Goal: Communication & Community: Answer question/provide support

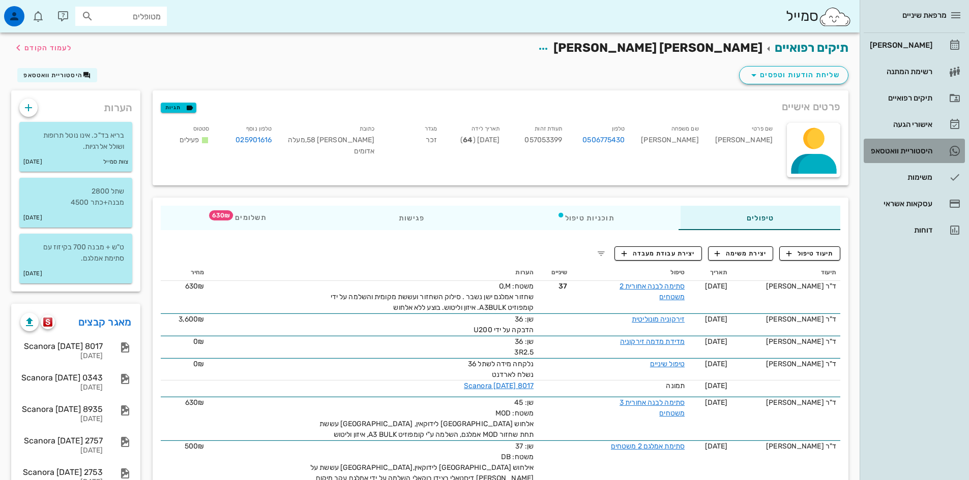
click at [923, 151] on div "היסטוריית וואטסאפ" at bounding box center [899, 151] width 65 height 8
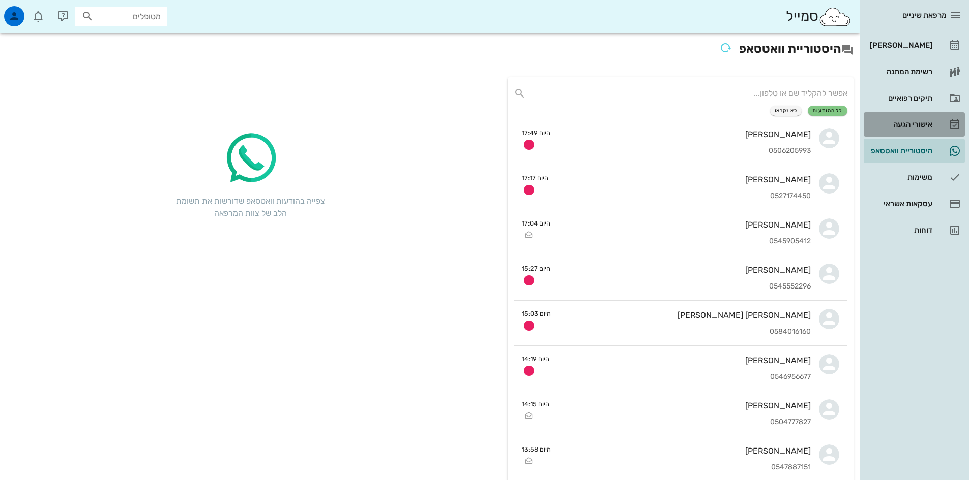
click at [915, 125] on div "אישורי הגעה" at bounding box center [899, 125] width 65 height 8
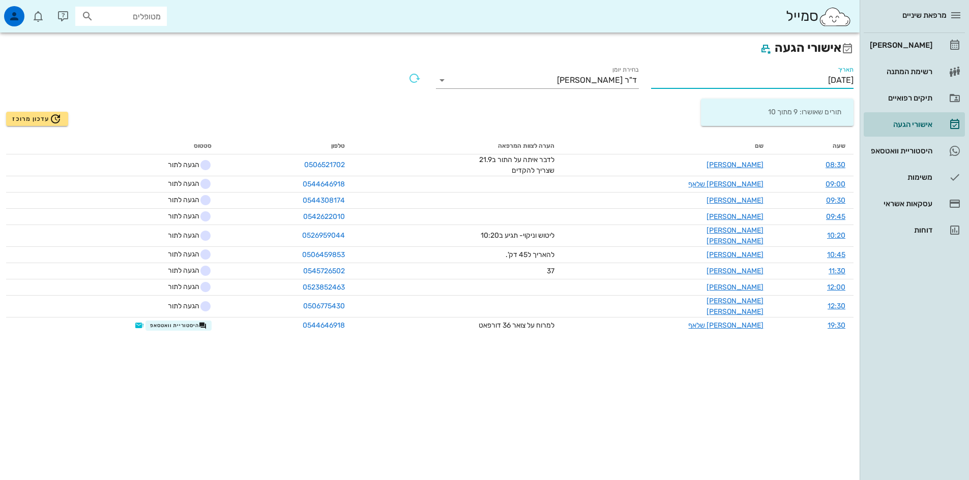
click at [821, 82] on input "[DATE]" at bounding box center [752, 80] width 203 height 16
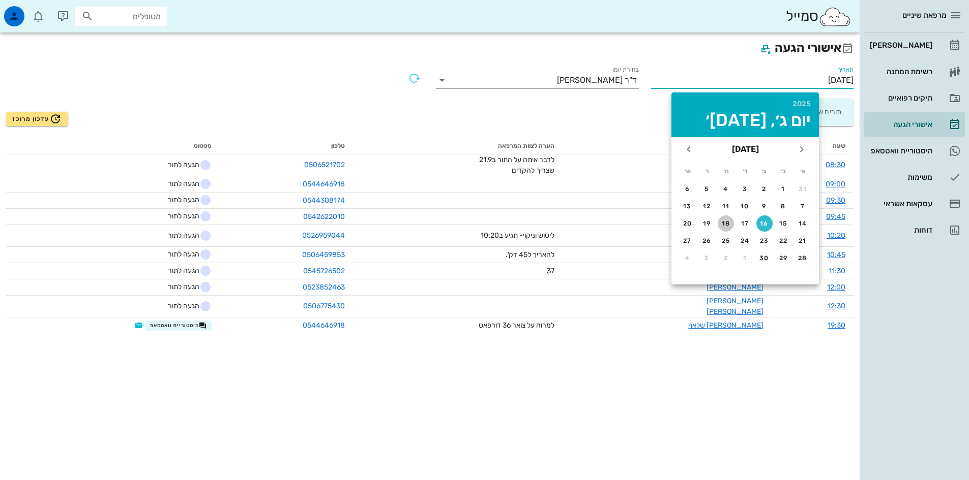
click at [726, 223] on div "18" at bounding box center [725, 223] width 16 height 7
type input "[DATE]"
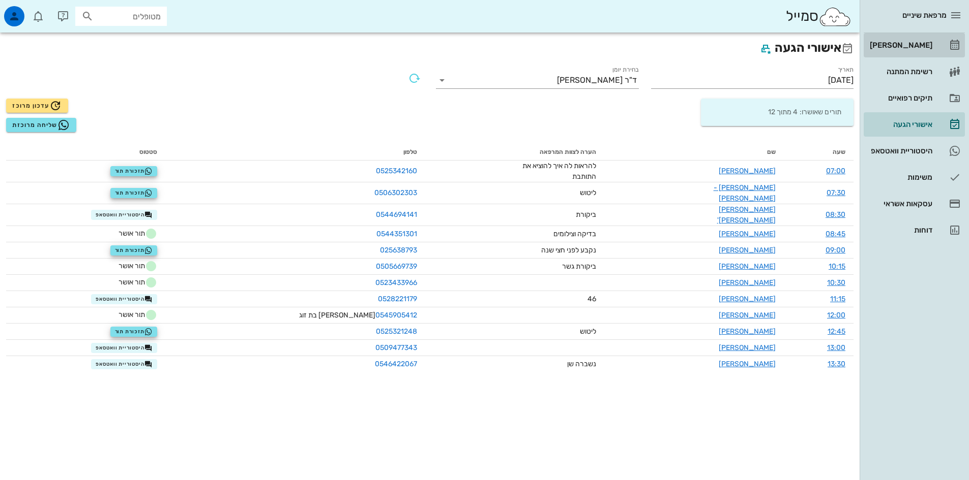
click at [918, 47] on div "[PERSON_NAME]" at bounding box center [899, 45] width 65 height 8
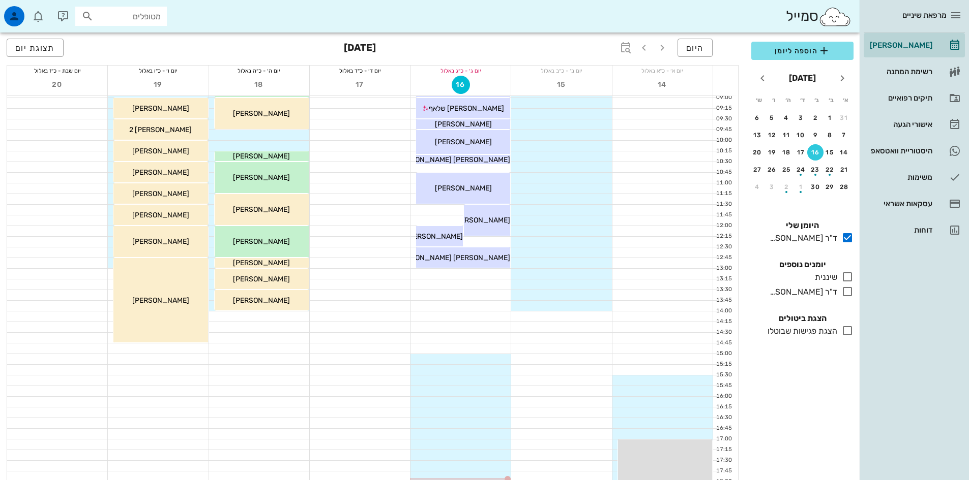
scroll to position [102, 0]
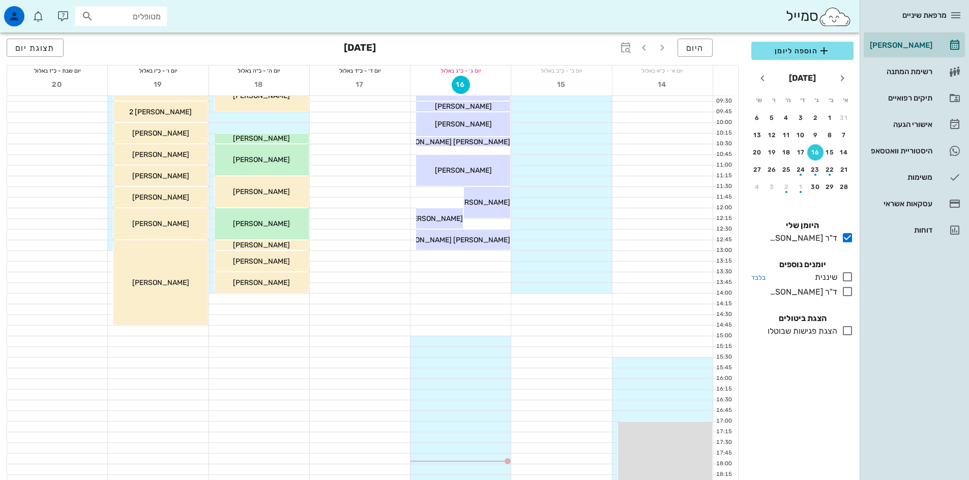
click at [847, 274] on icon at bounding box center [847, 277] width 12 height 12
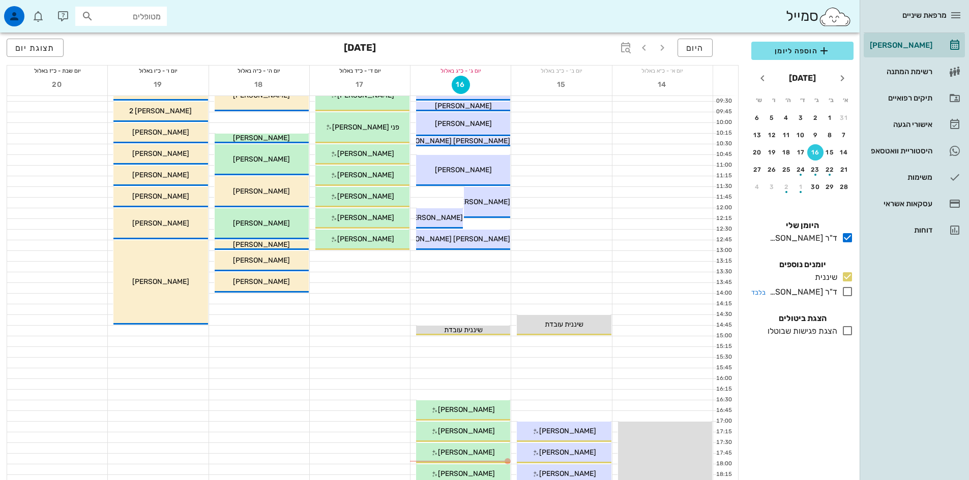
click at [848, 291] on icon at bounding box center [847, 292] width 12 height 12
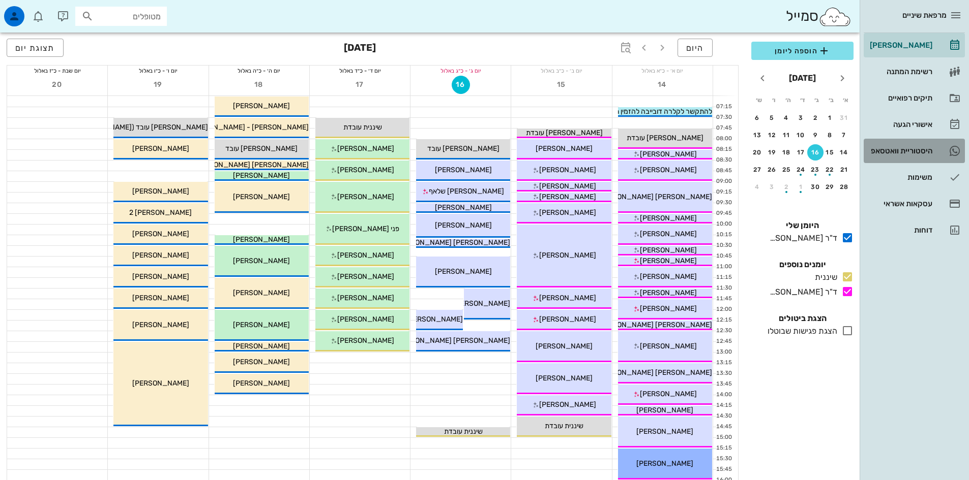
click at [900, 147] on div "היסטוריית וואטסאפ" at bounding box center [899, 151] width 65 height 8
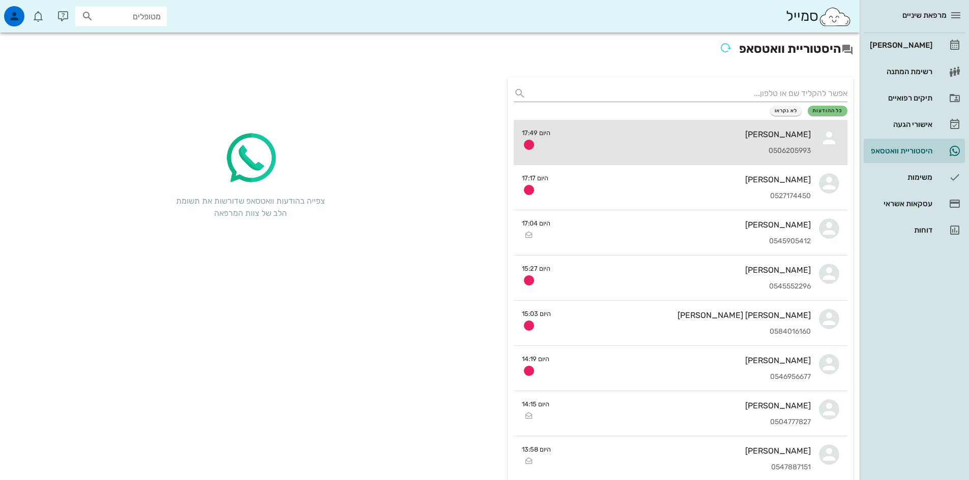
click at [745, 144] on div "[PERSON_NAME] 0506205993" at bounding box center [684, 142] width 252 height 45
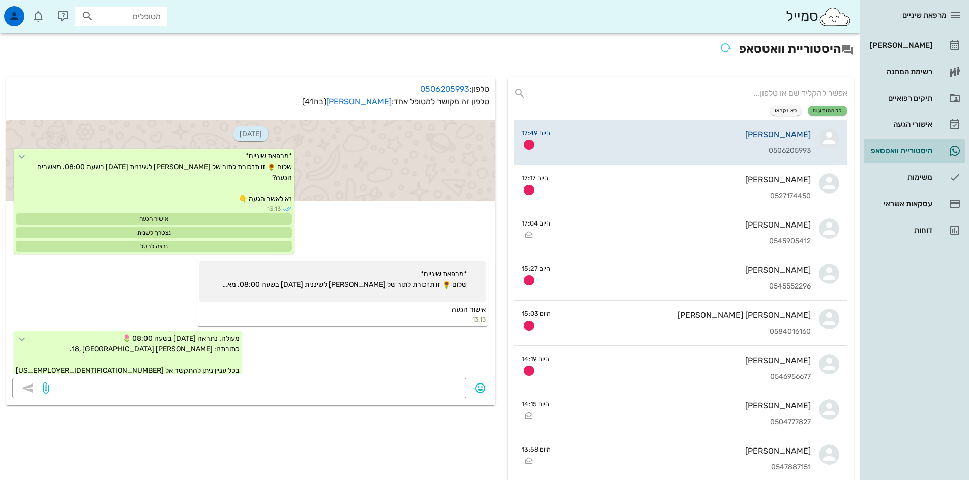
scroll to position [222, 0]
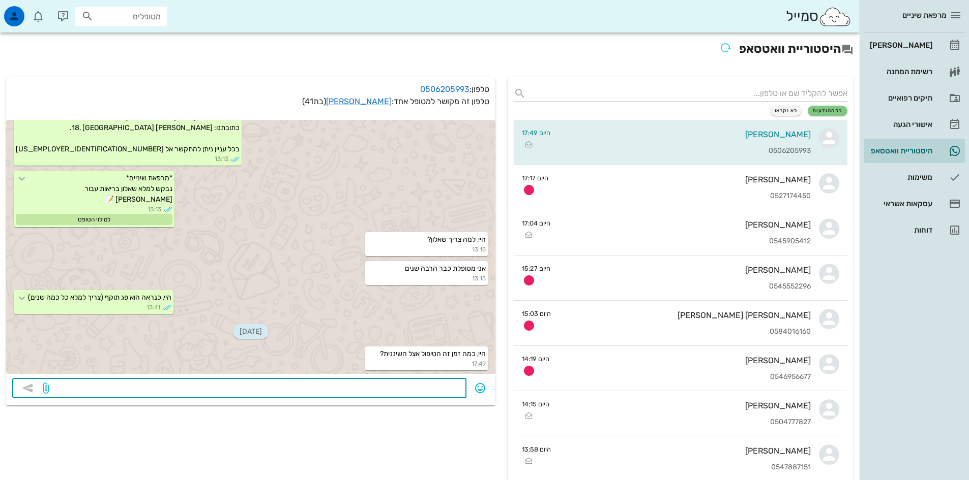
click at [438, 388] on textarea at bounding box center [255, 389] width 409 height 16
type textarea "עד חצי שעה, לגבי שאלון בריאות - צריך עדכון כל תקופה. מצב בריאותי יכול להשתנות ו…"
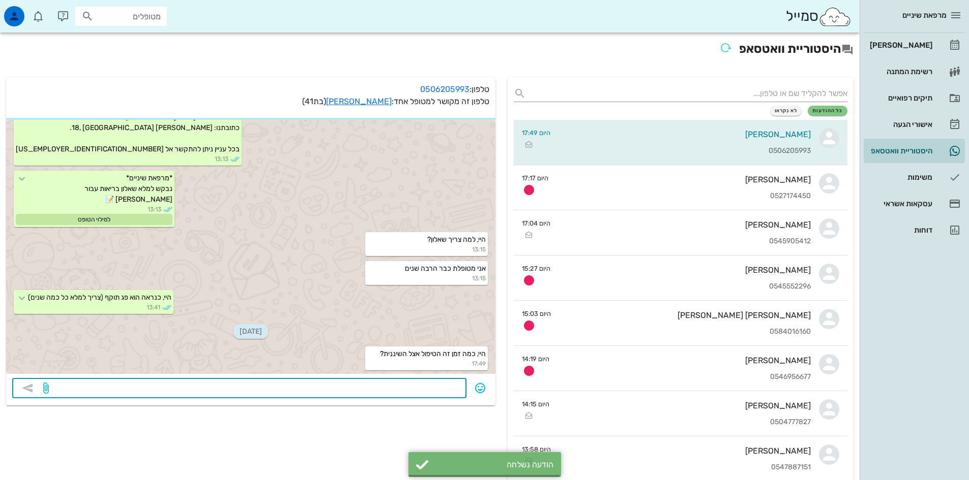
scroll to position [261, 0]
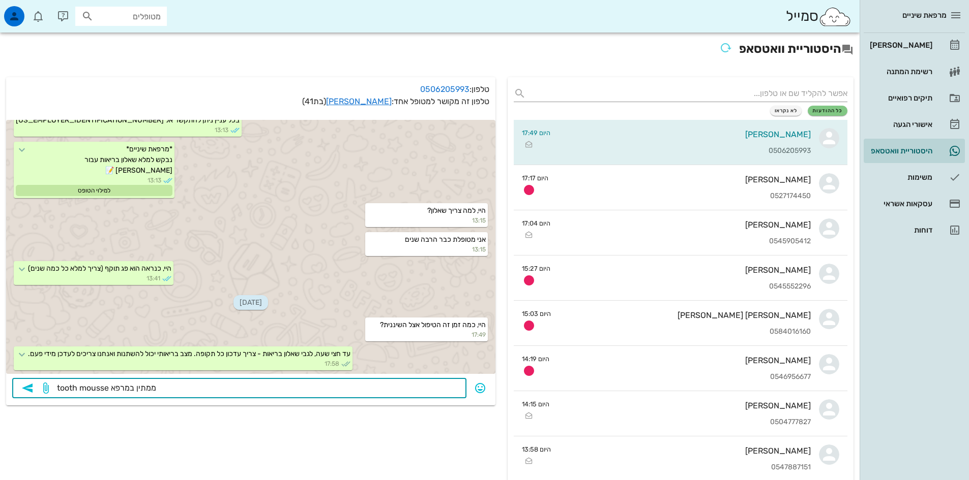
type textarea "tooth mousse ממתין במרפאה"
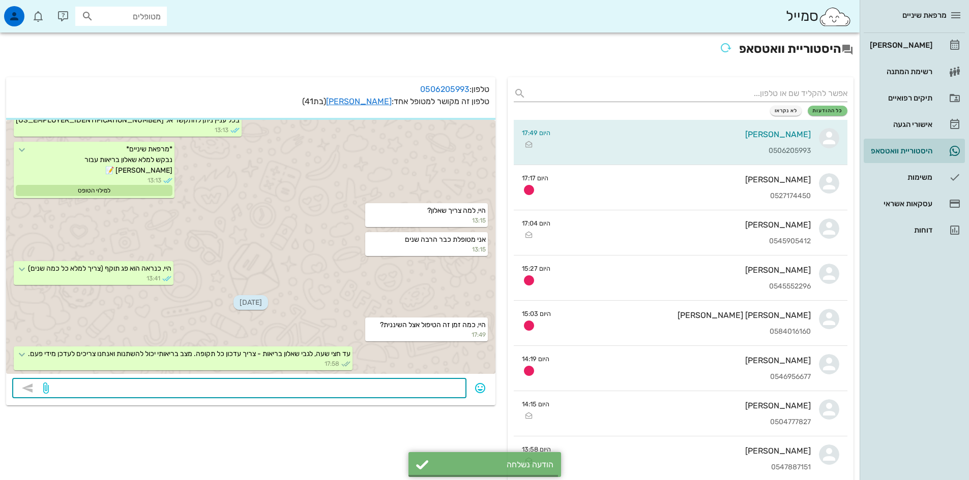
scroll to position [290, 0]
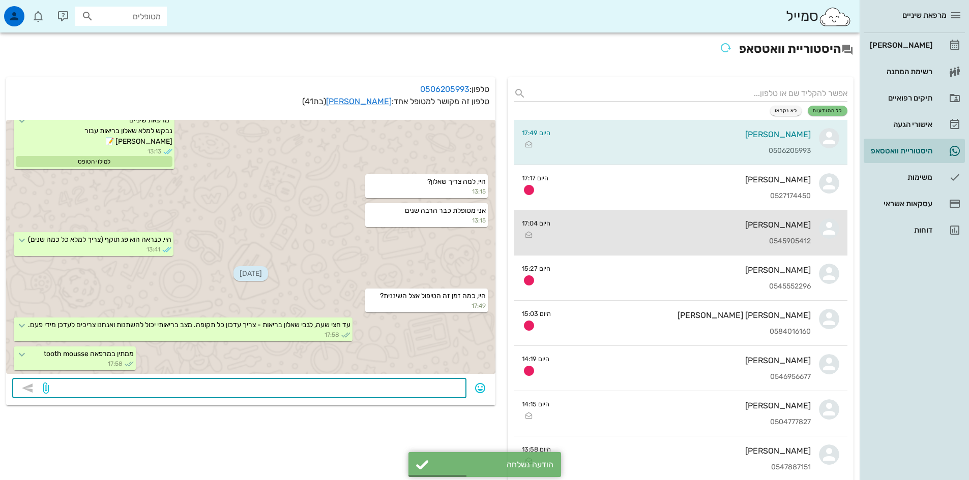
click at [679, 239] on div "0545905412" at bounding box center [684, 241] width 252 height 9
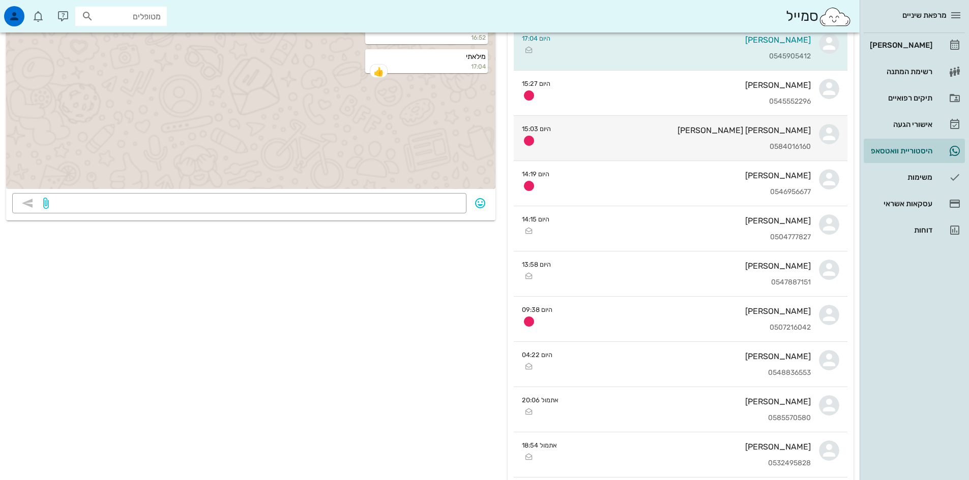
scroll to position [203, 0]
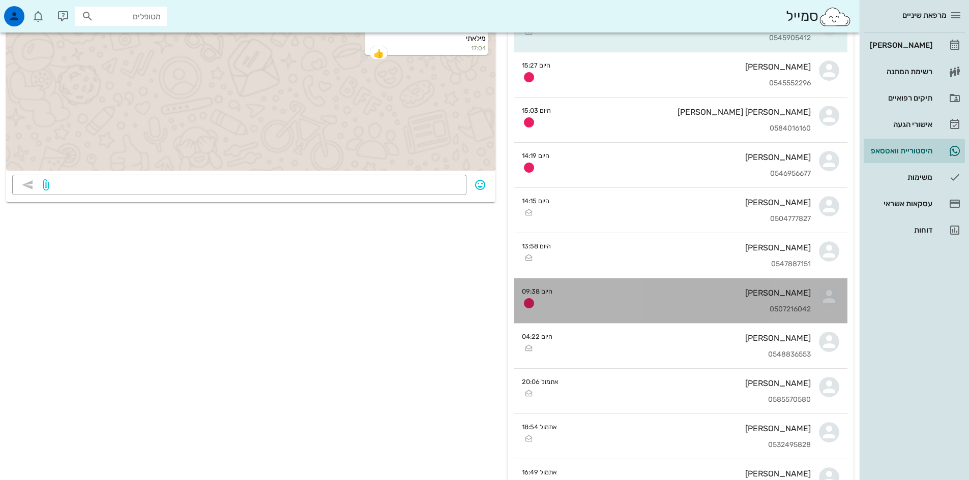
click at [736, 298] on div "[PERSON_NAME] 0507216042" at bounding box center [685, 301] width 250 height 45
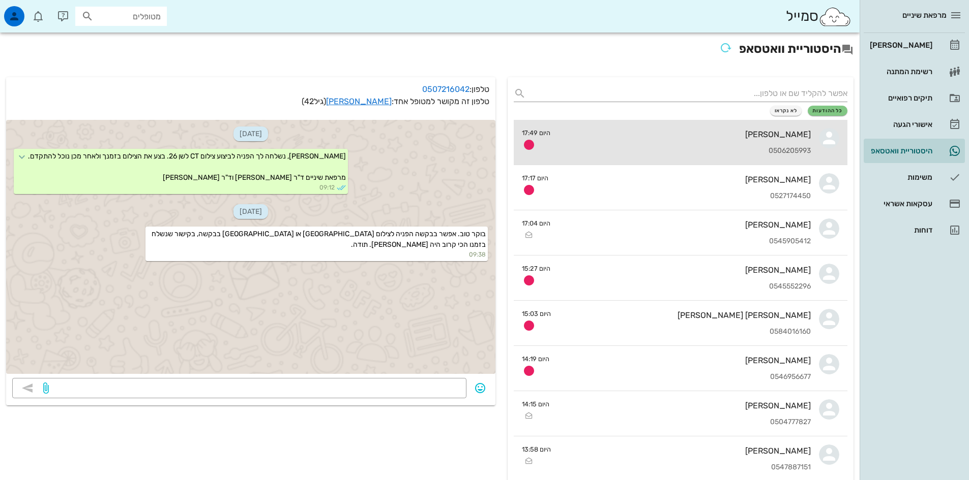
click at [682, 148] on div "0506205993" at bounding box center [684, 151] width 252 height 9
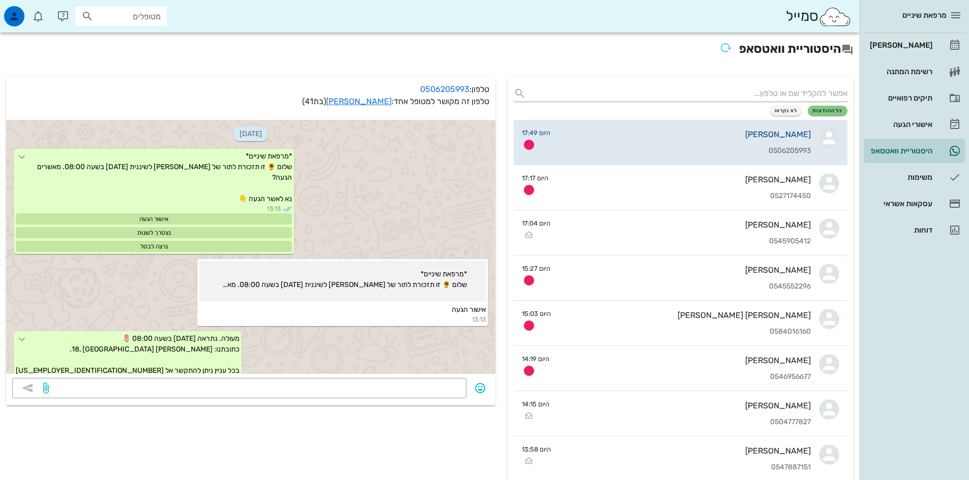
scroll to position [391, 0]
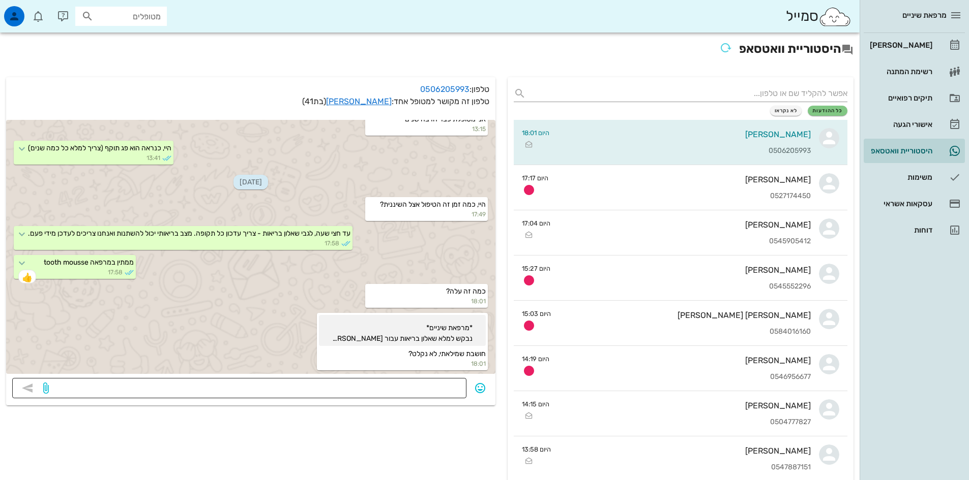
click at [416, 387] on textarea at bounding box center [255, 389] width 409 height 16
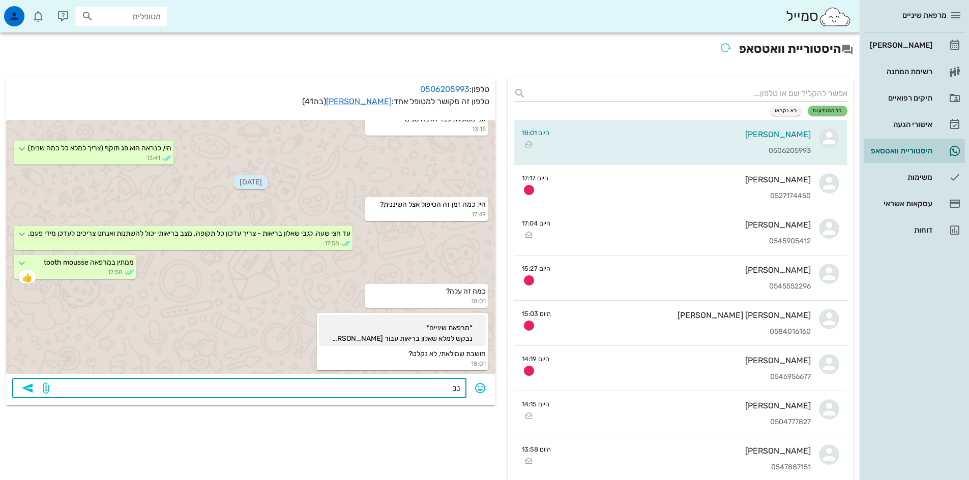
type textarea "נ"
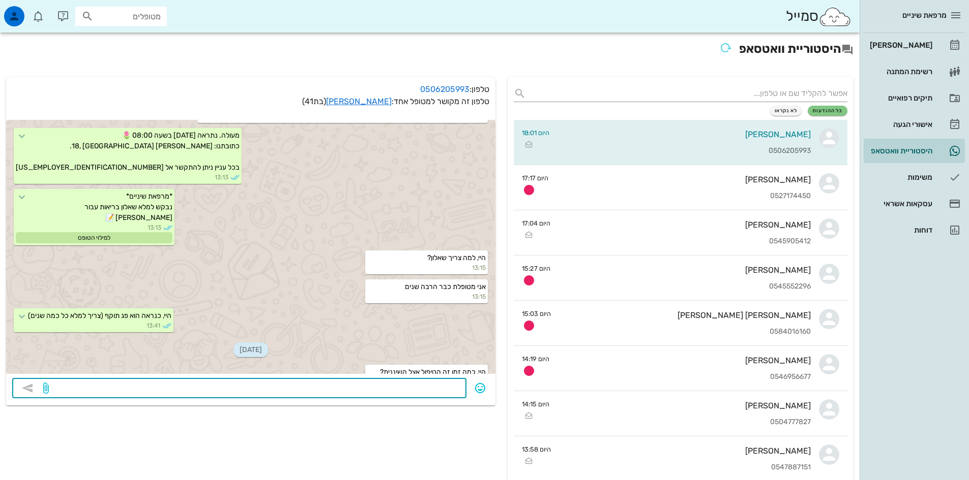
scroll to position [188, 0]
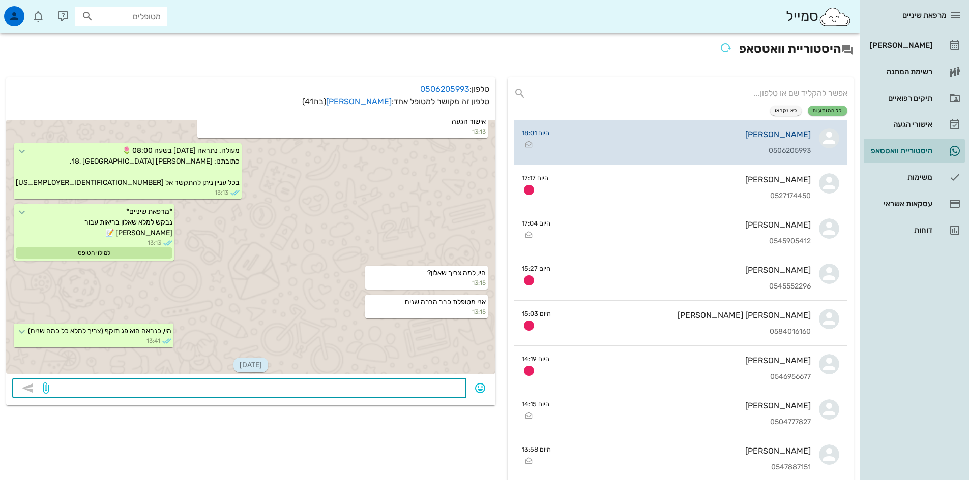
click at [800, 133] on div "[PERSON_NAME]" at bounding box center [683, 135] width 253 height 10
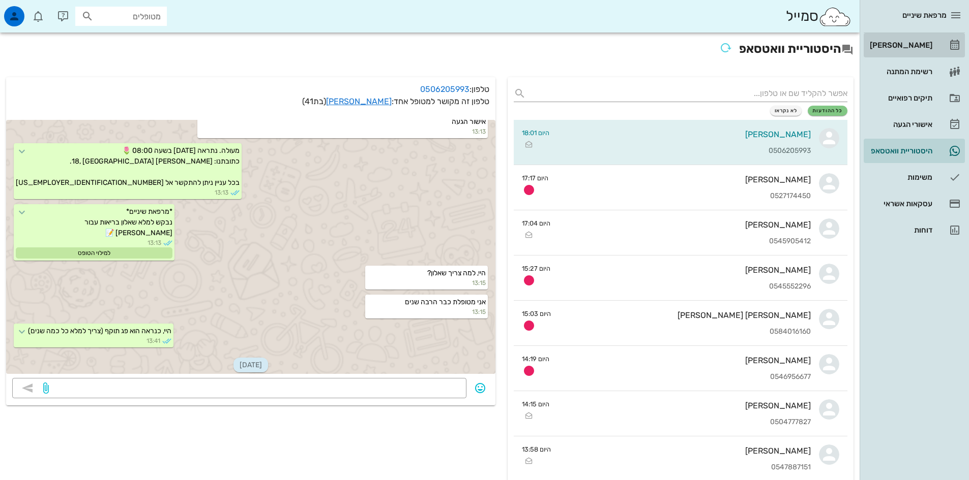
click at [915, 42] on div "[PERSON_NAME]" at bounding box center [899, 45] width 65 height 8
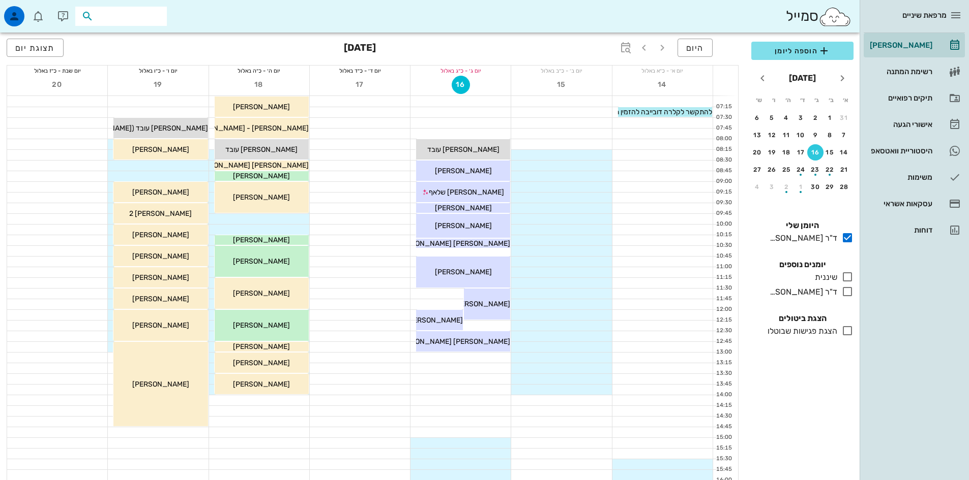
click at [138, 15] on input "text" at bounding box center [128, 16] width 65 height 13
type input "[PERSON_NAME]"
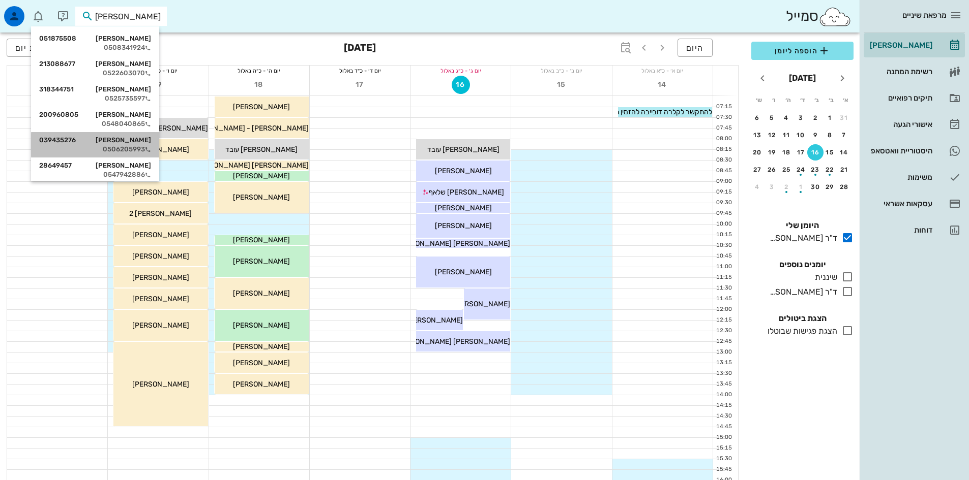
click at [132, 140] on div "[PERSON_NAME] 039435276" at bounding box center [95, 140] width 112 height 8
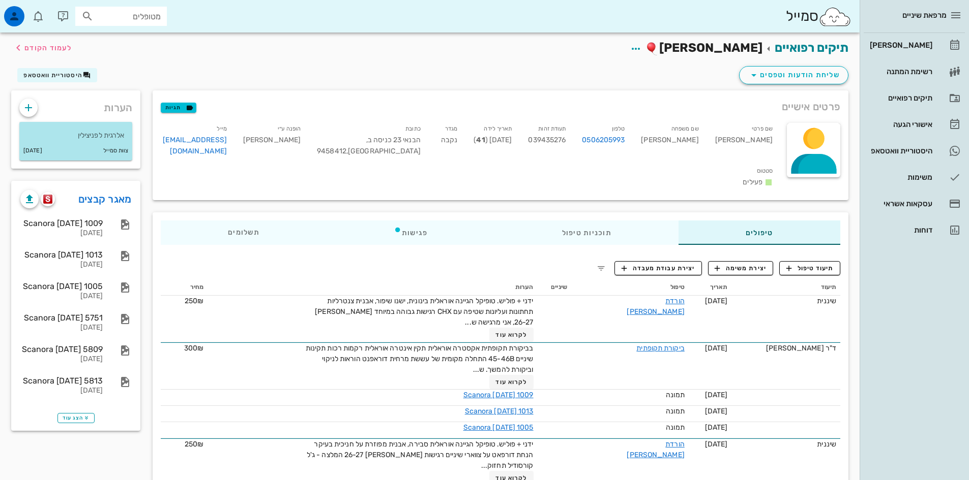
click at [85, 138] on p "אלרגית לפניצילין" at bounding box center [75, 135] width 97 height 11
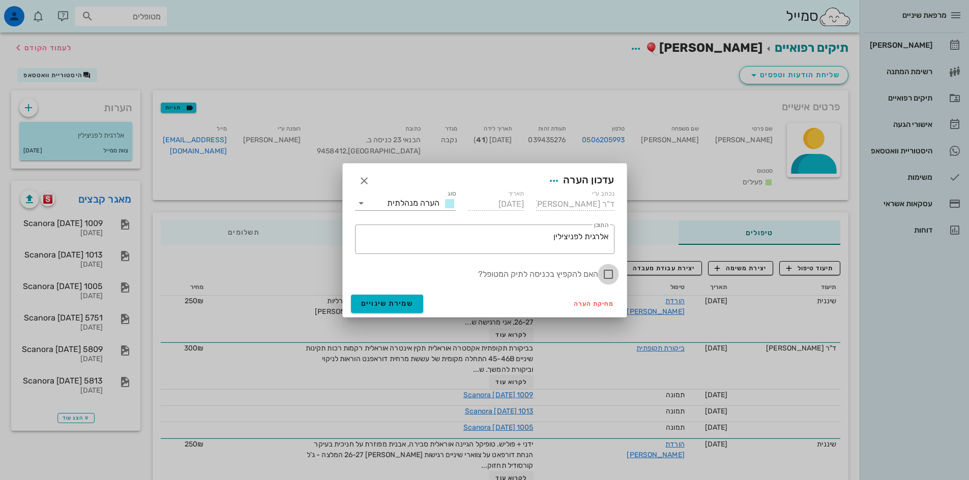
click at [607, 276] on div at bounding box center [607, 274] width 17 height 17
checkbox input "true"
click at [381, 302] on span "שמירת שינויים" at bounding box center [387, 303] width 52 height 9
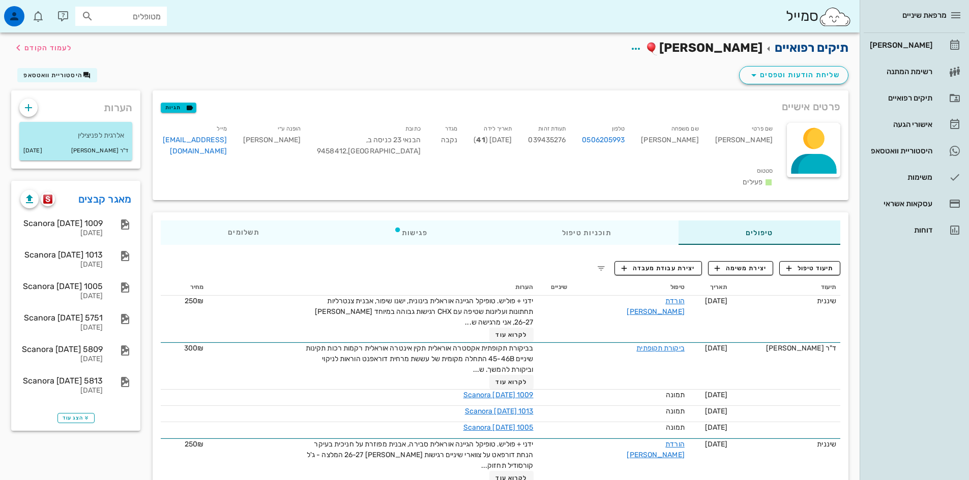
click at [791, 48] on link "תיקים רפואיים" at bounding box center [811, 48] width 74 height 14
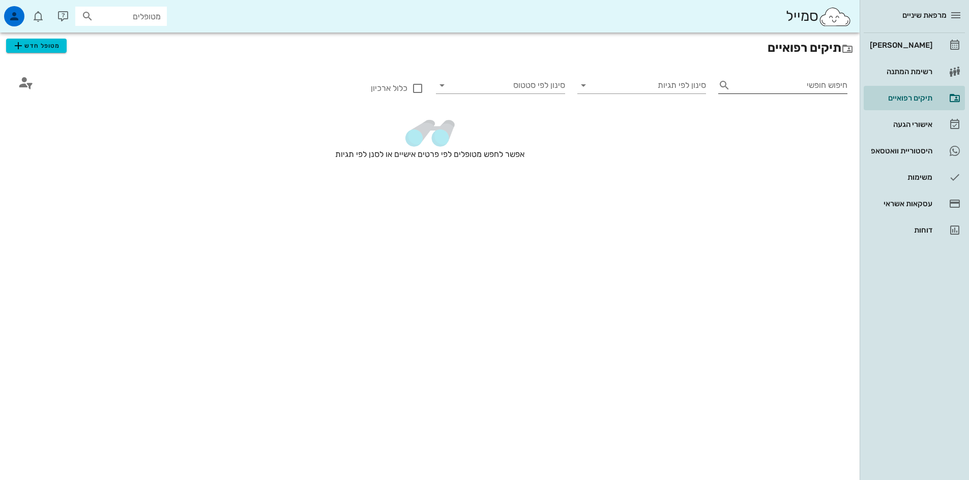
click at [803, 87] on input "חיפוש חופשי" at bounding box center [790, 85] width 113 height 16
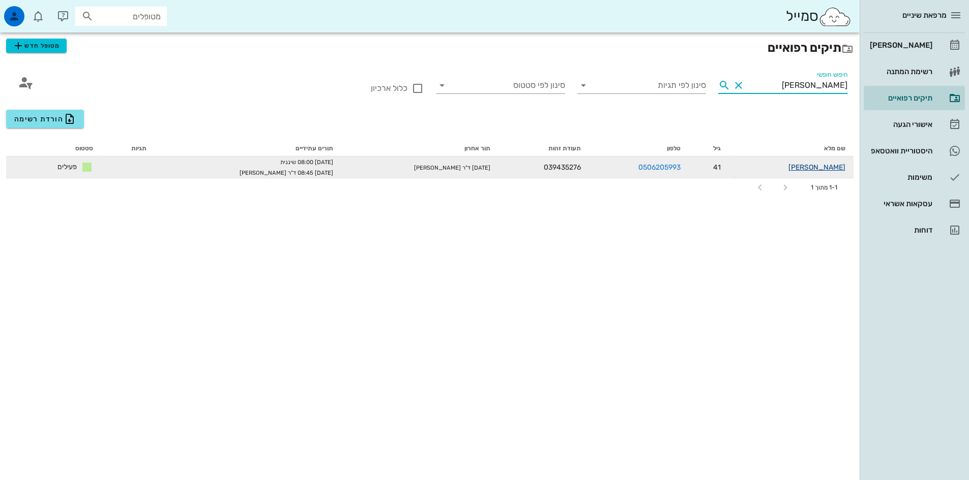
type input "[PERSON_NAME]"
click at [826, 166] on link "[PERSON_NAME]" at bounding box center [816, 167] width 57 height 9
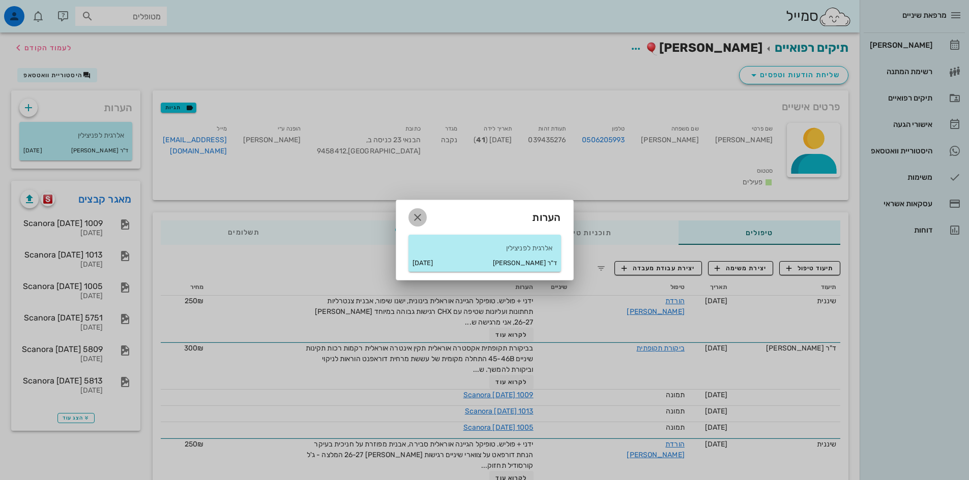
click at [417, 220] on icon "button" at bounding box center [417, 218] width 12 height 12
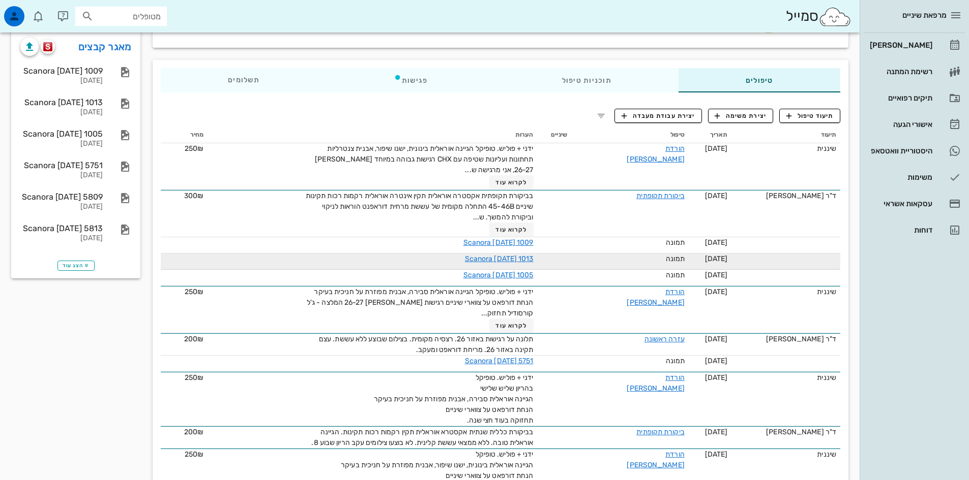
scroll to position [102, 0]
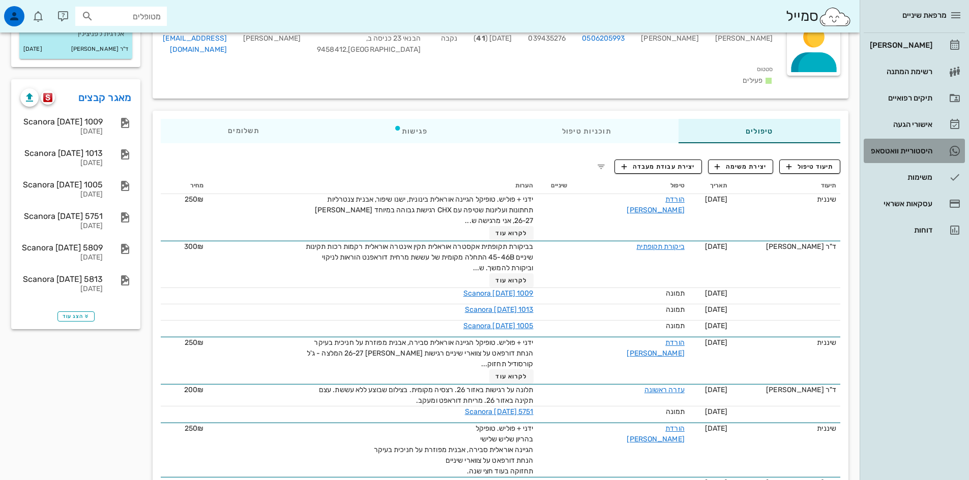
drag, startPoint x: 920, startPoint y: 153, endPoint x: 931, endPoint y: 143, distance: 14.8
click at [920, 153] on div "היסטוריית וואטסאפ" at bounding box center [899, 151] width 65 height 8
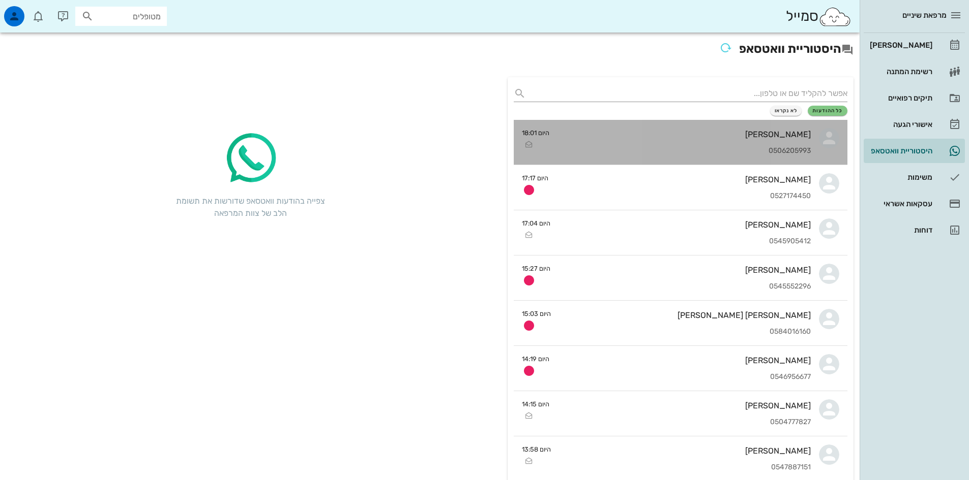
click at [689, 141] on div "[PERSON_NAME] 0506205993" at bounding box center [683, 142] width 253 height 45
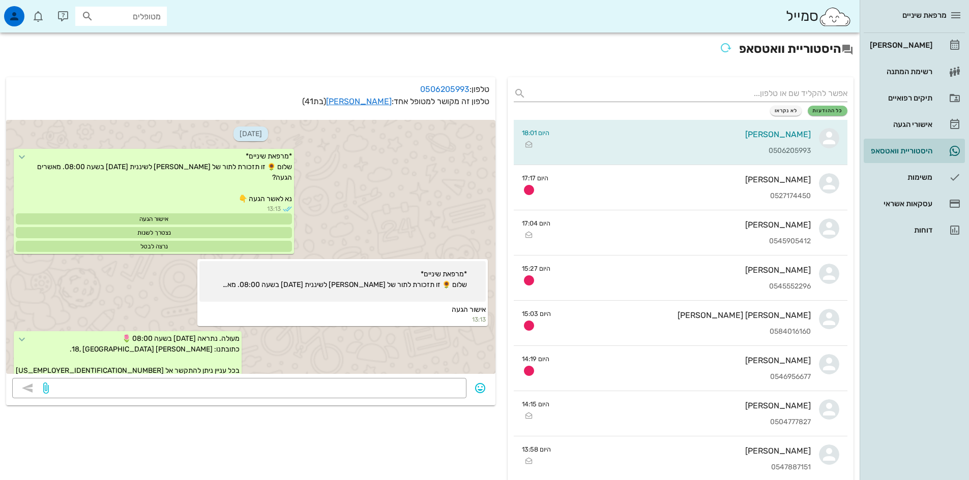
scroll to position [391, 0]
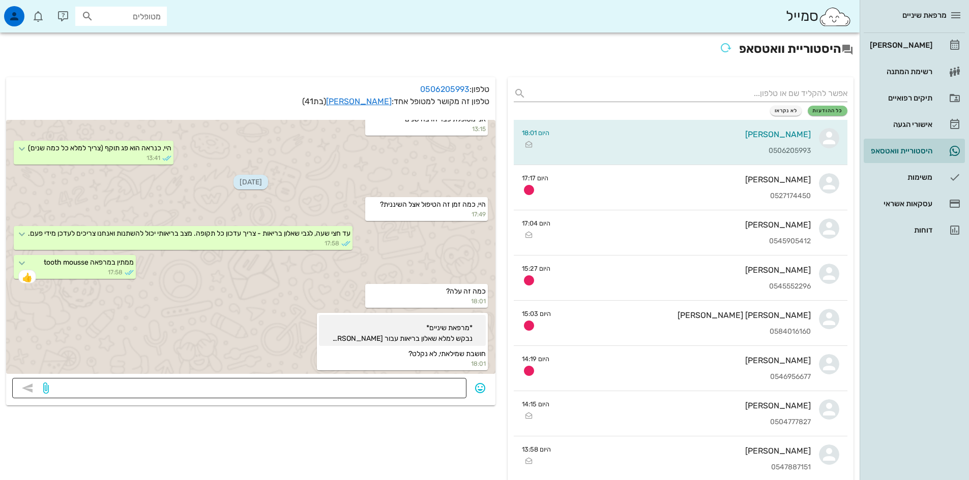
click at [435, 386] on textarea at bounding box center [255, 389] width 409 height 16
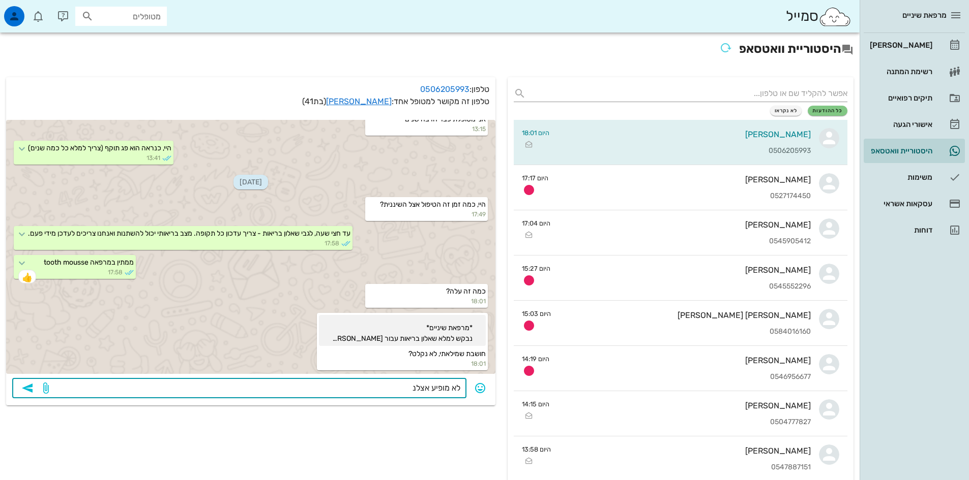
type textarea "לא מופיע אצלנו"
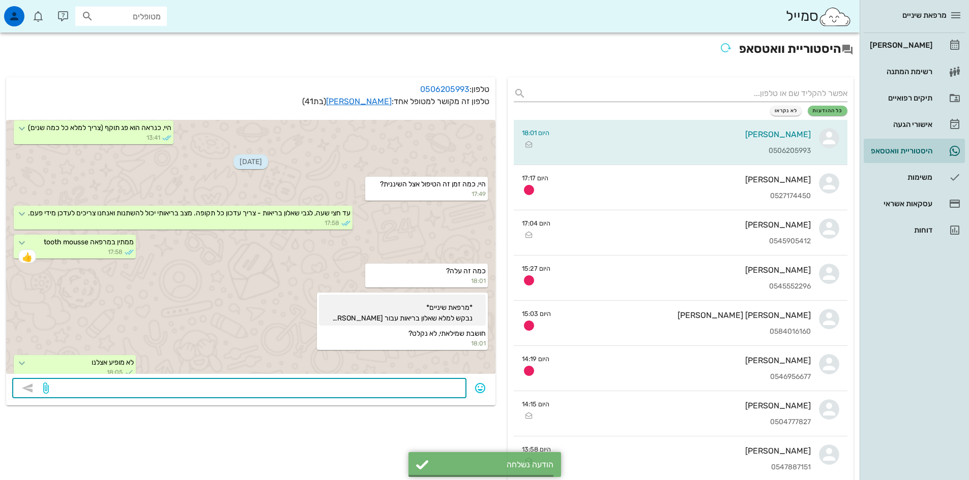
scroll to position [420, 0]
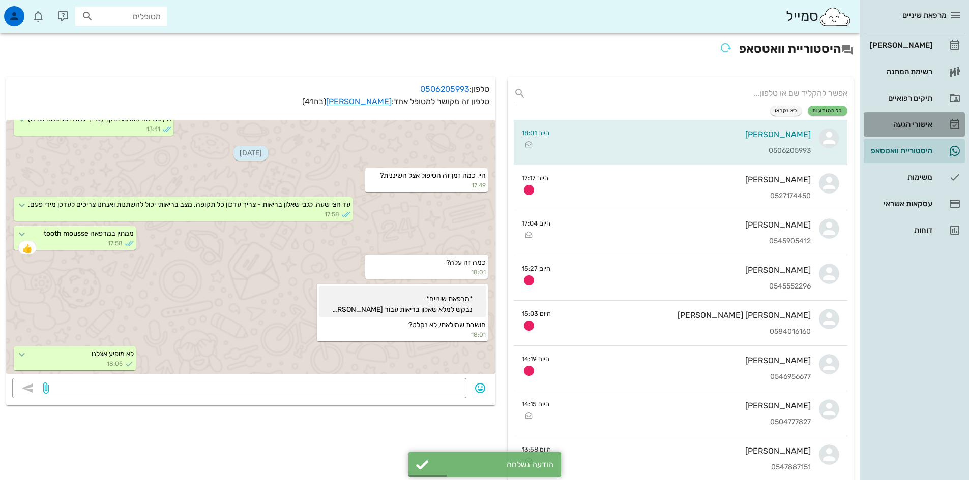
click at [908, 122] on div "אישורי הגעה" at bounding box center [899, 125] width 65 height 8
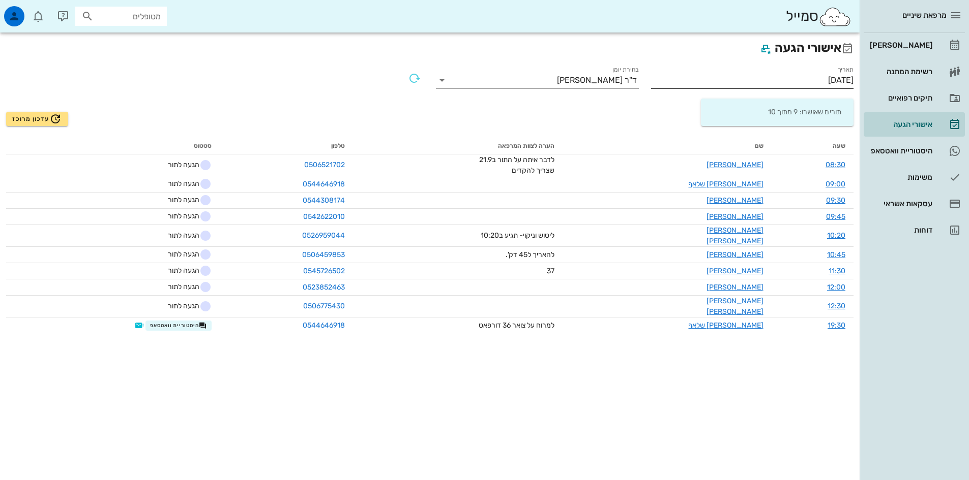
click at [815, 81] on input "[DATE]" at bounding box center [752, 80] width 203 height 16
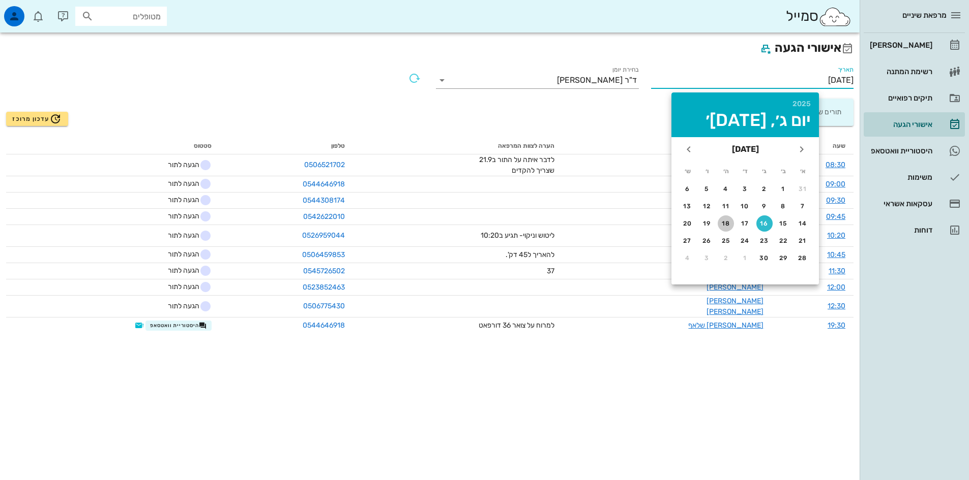
click at [727, 225] on div "18" at bounding box center [725, 223] width 16 height 7
type input "[DATE]"
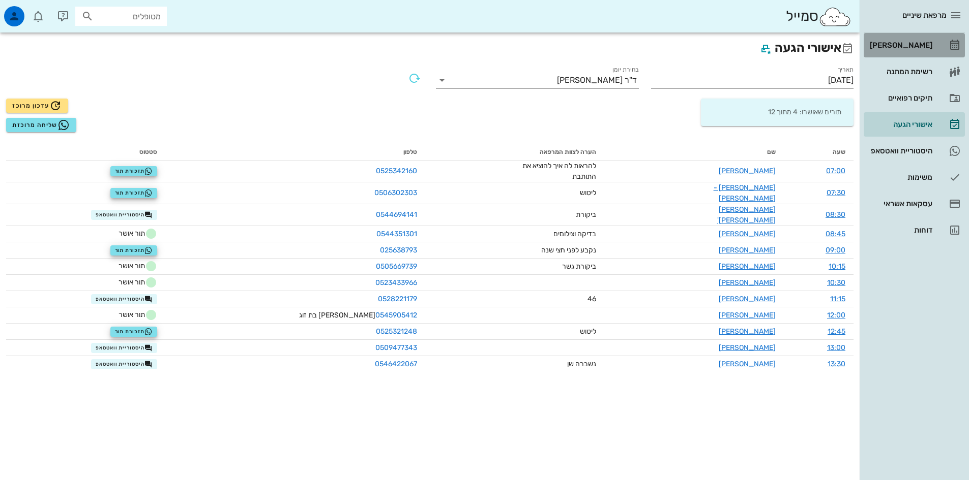
click at [928, 45] on div "[PERSON_NAME]" at bounding box center [899, 45] width 65 height 8
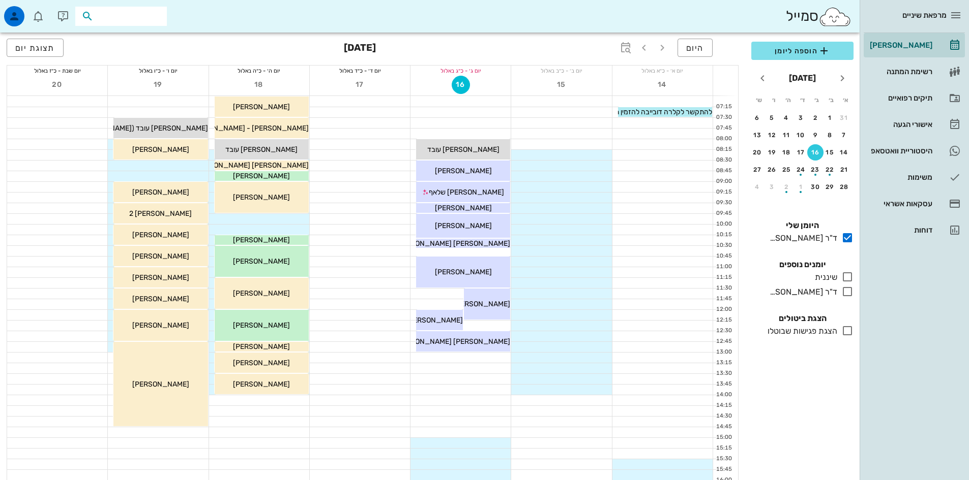
click at [149, 18] on input "text" at bounding box center [128, 16] width 65 height 13
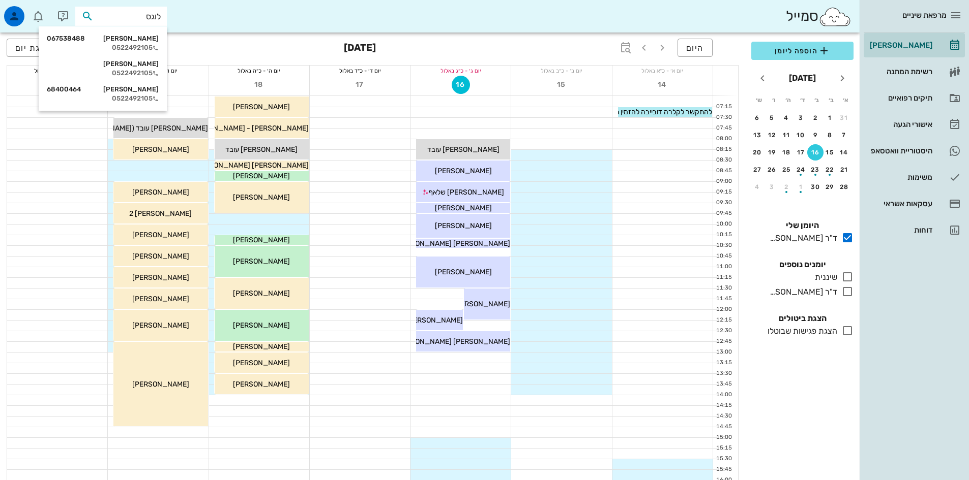
type input "[PERSON_NAME]"
click at [129, 93] on div "[PERSON_NAME] 68400464" at bounding box center [103, 89] width 112 height 8
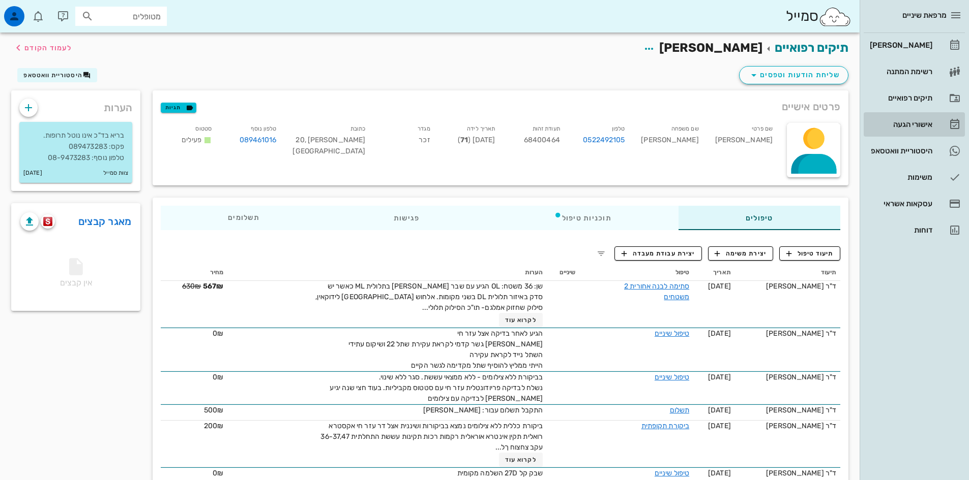
click at [906, 123] on div "אישורי הגעה" at bounding box center [899, 125] width 65 height 8
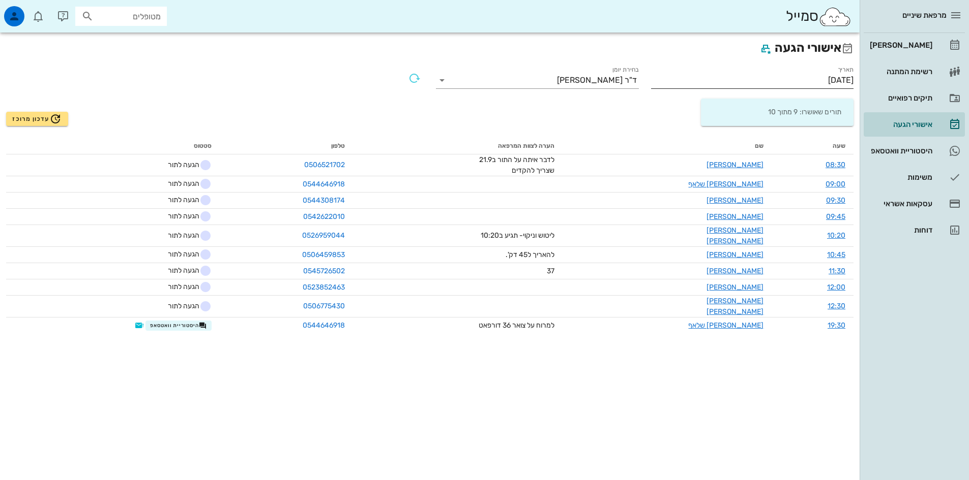
click at [810, 82] on input "[DATE]" at bounding box center [752, 80] width 203 height 16
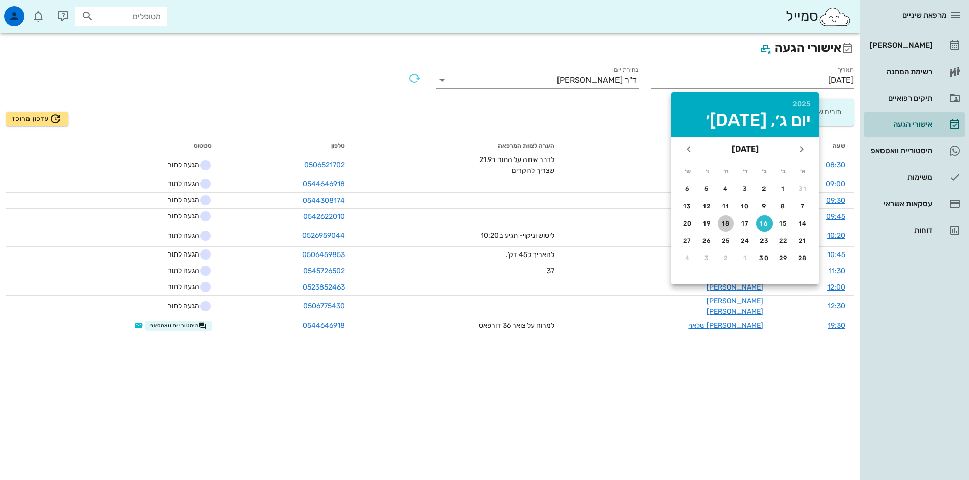
click at [727, 226] on div "18" at bounding box center [725, 223] width 16 height 7
type input "[DATE]"
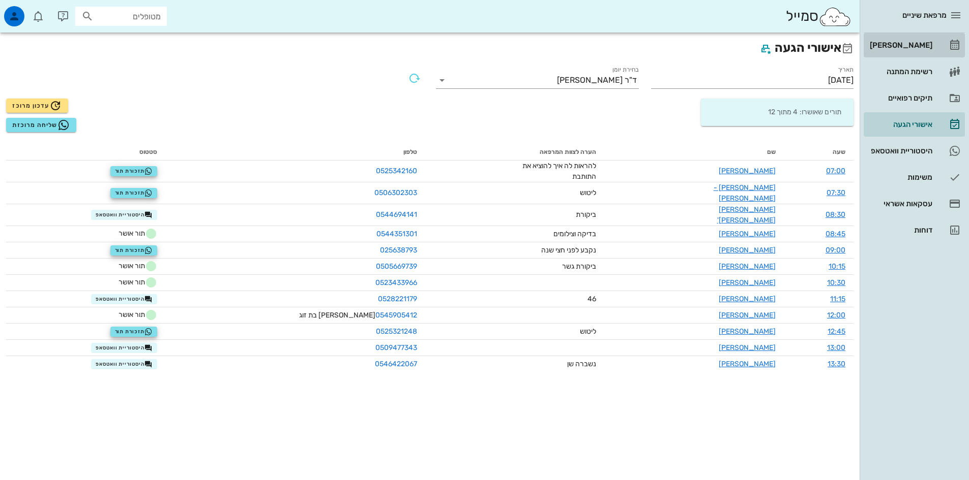
click at [920, 44] on div "[PERSON_NAME]" at bounding box center [899, 45] width 65 height 8
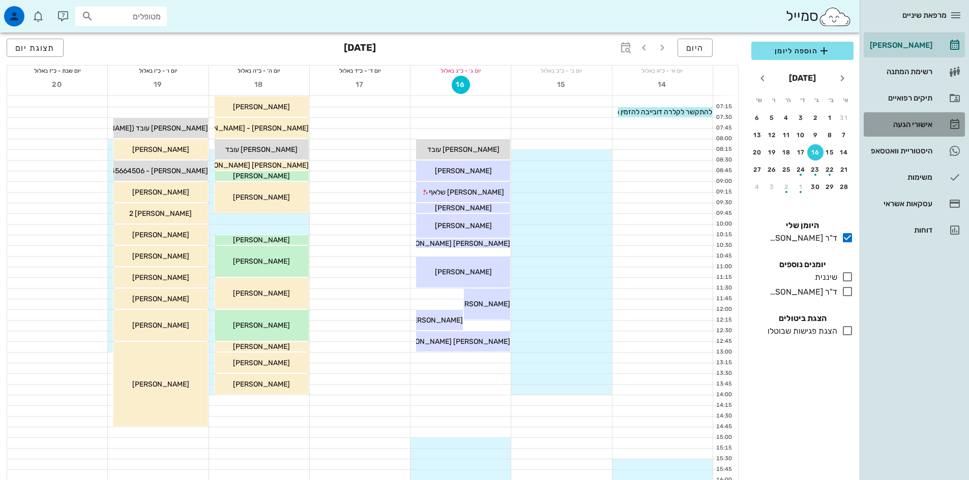
click at [918, 125] on div "אישורי הגעה" at bounding box center [899, 125] width 65 height 8
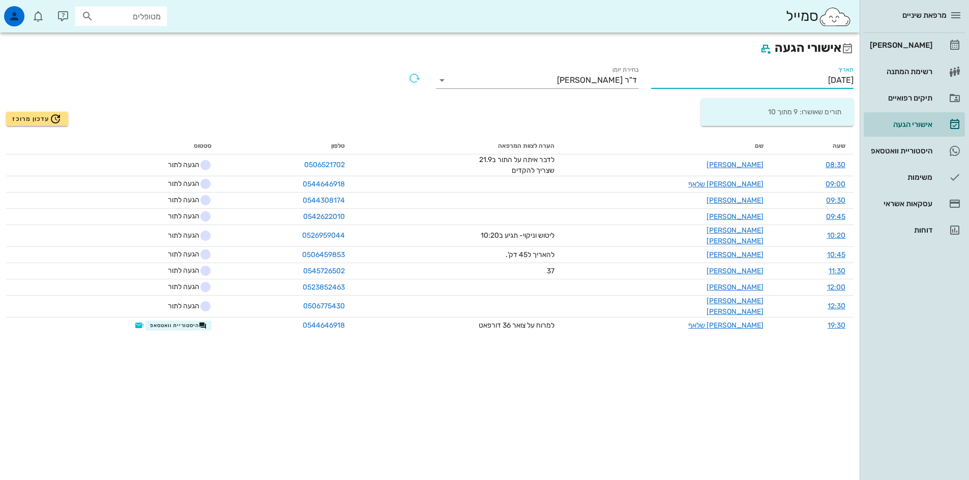
click at [820, 82] on input "[DATE]" at bounding box center [752, 80] width 203 height 16
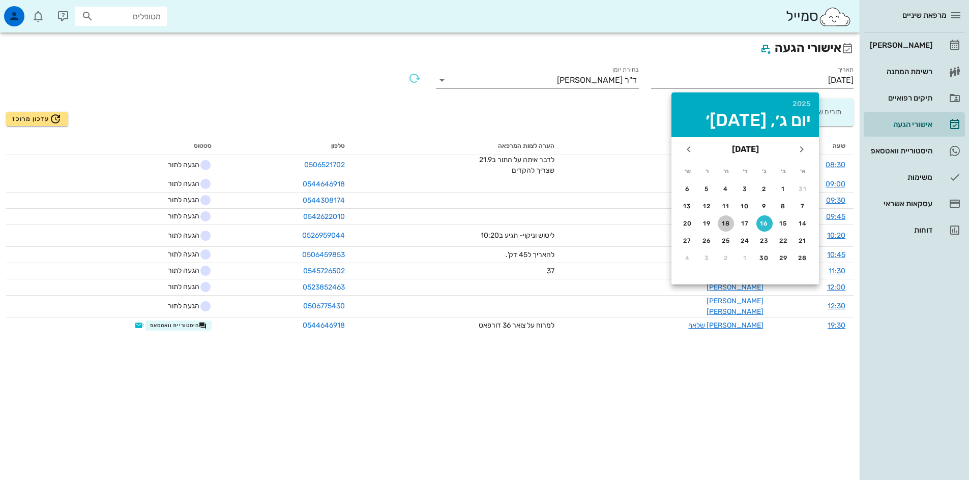
click at [722, 219] on button "18" at bounding box center [725, 224] width 16 height 16
type input "[DATE]"
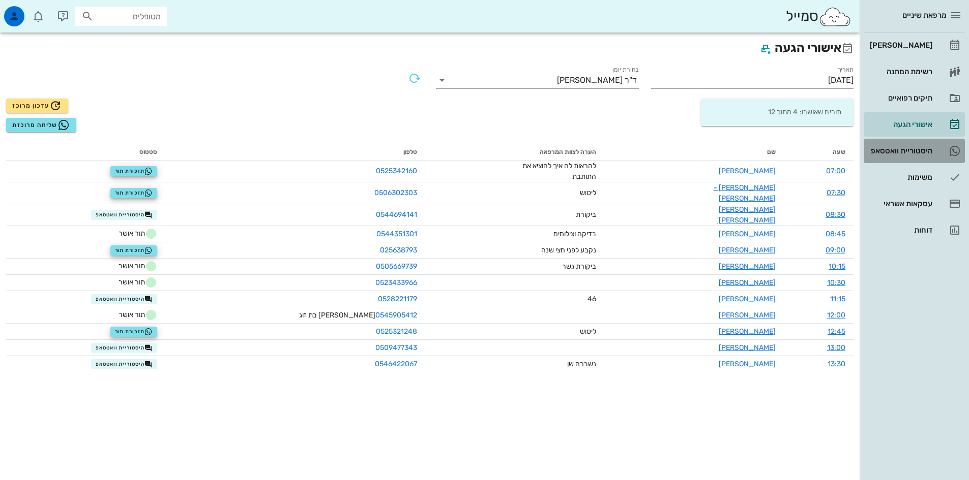
click at [908, 149] on div "היסטוריית וואטסאפ" at bounding box center [899, 151] width 65 height 8
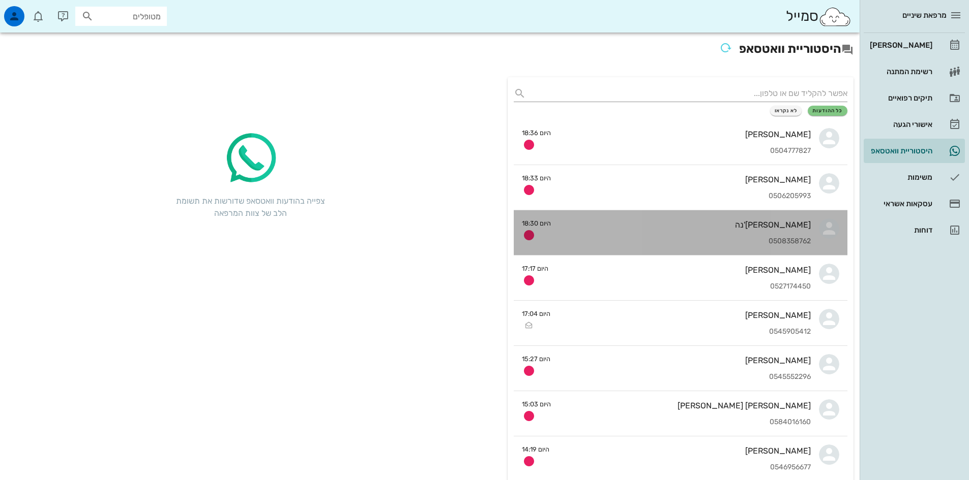
click at [709, 228] on div "[PERSON_NAME]'נה" at bounding box center [685, 225] width 252 height 10
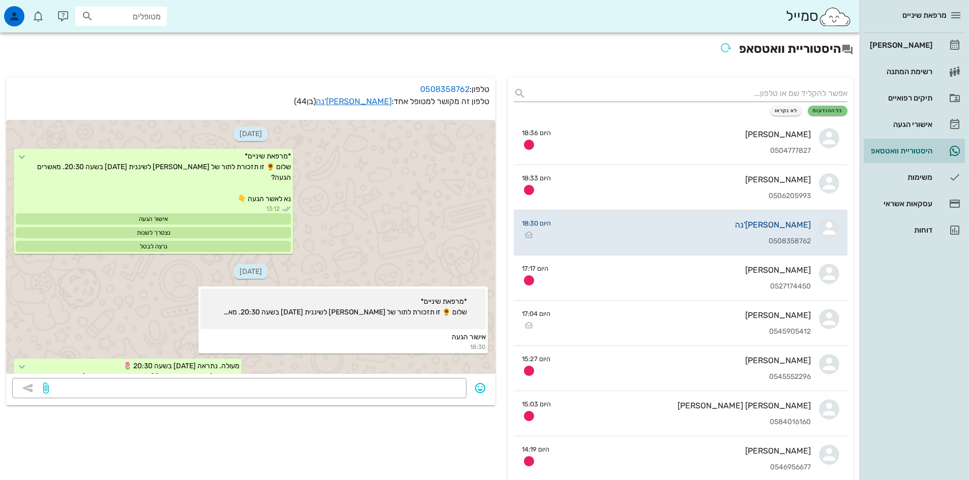
scroll to position [431, 0]
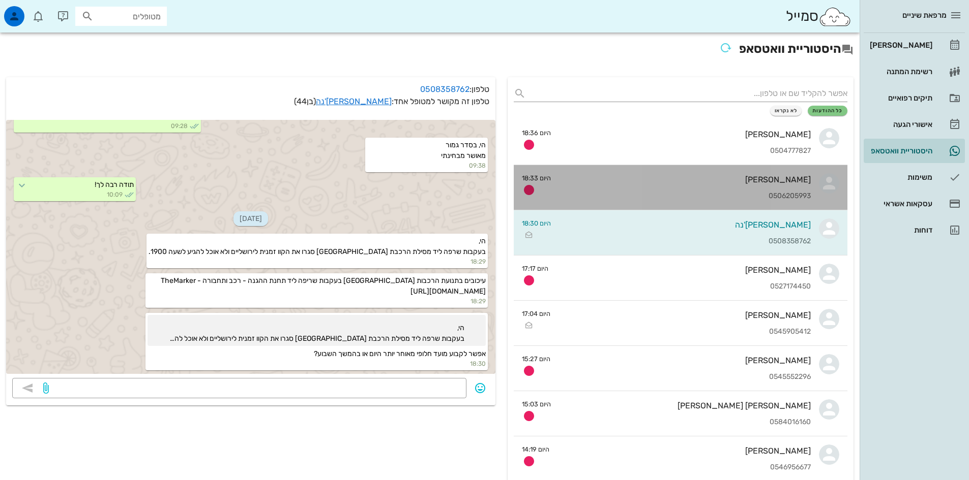
click at [705, 189] on div "[PERSON_NAME] 0506205993" at bounding box center [685, 187] width 252 height 45
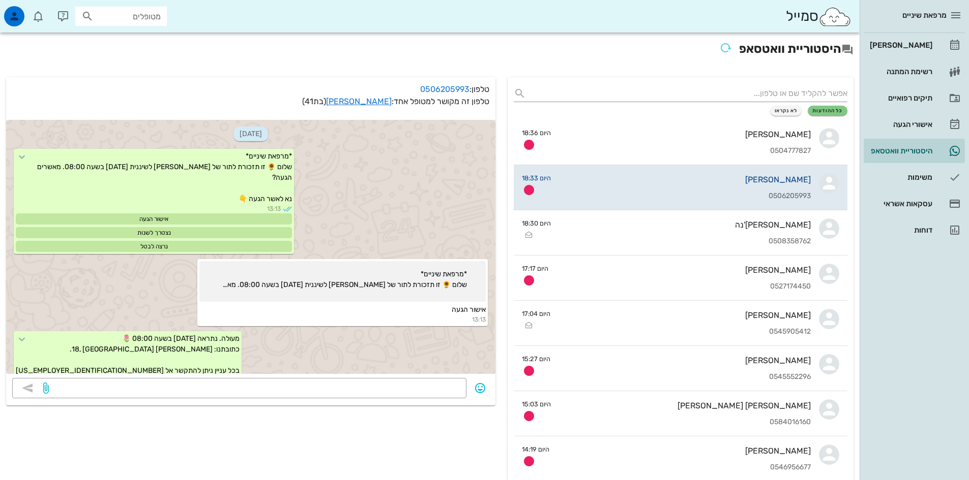
scroll to position [449, 0]
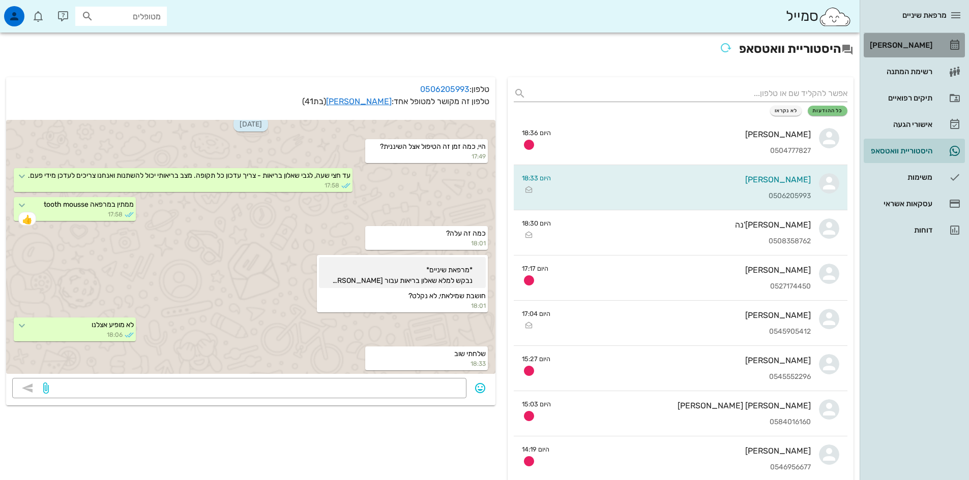
click at [909, 46] on div "[PERSON_NAME]" at bounding box center [899, 45] width 65 height 8
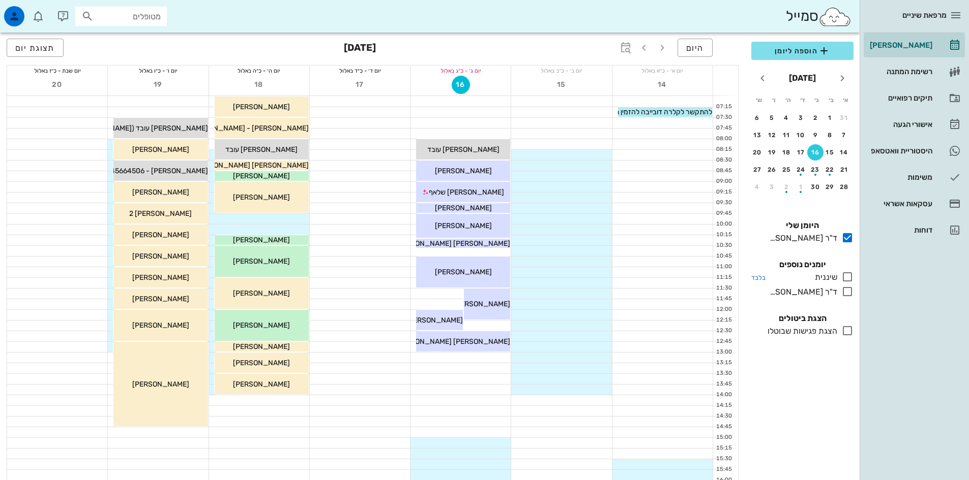
click at [849, 280] on icon at bounding box center [847, 277] width 12 height 12
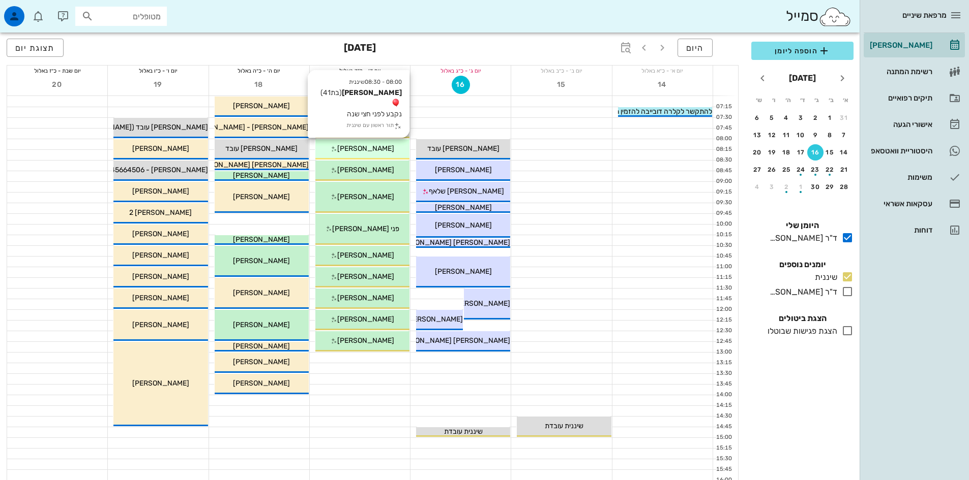
click at [368, 147] on span "[PERSON_NAME]" at bounding box center [365, 148] width 57 height 9
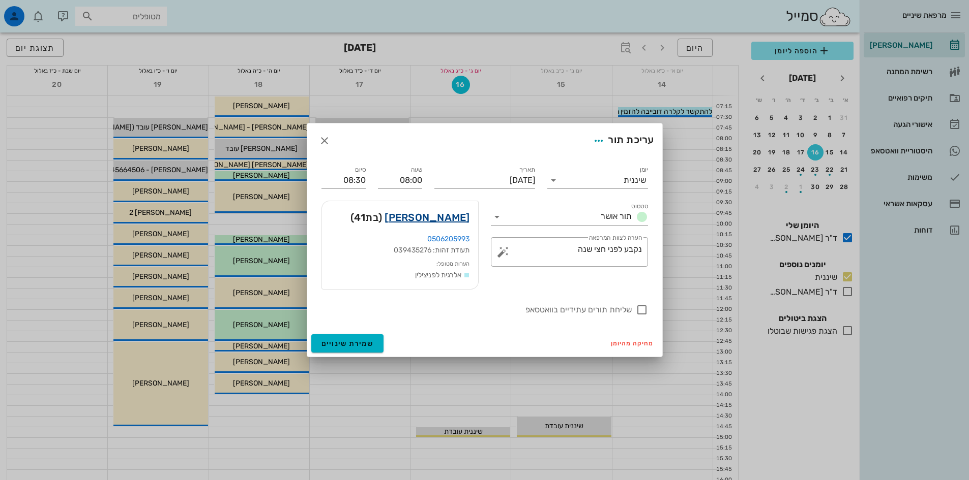
click at [447, 218] on link "[PERSON_NAME]" at bounding box center [426, 217] width 85 height 16
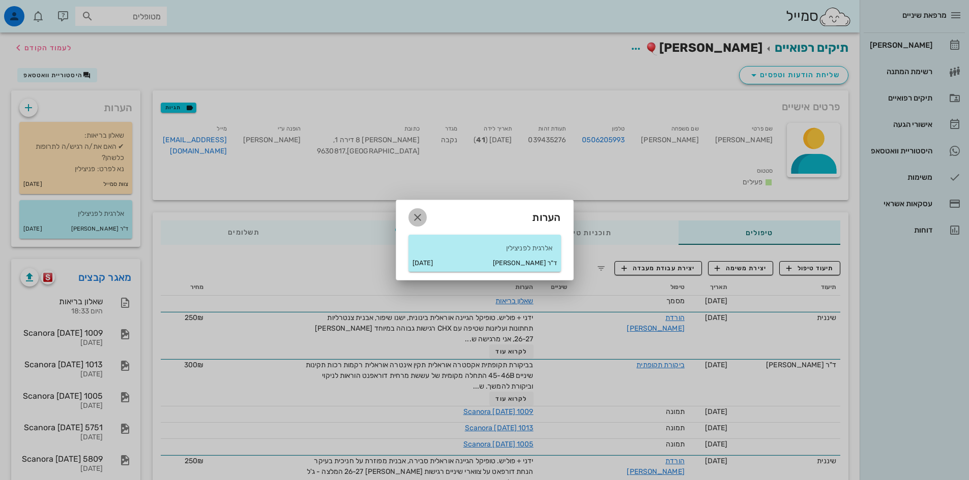
click at [414, 216] on icon "button" at bounding box center [417, 218] width 12 height 12
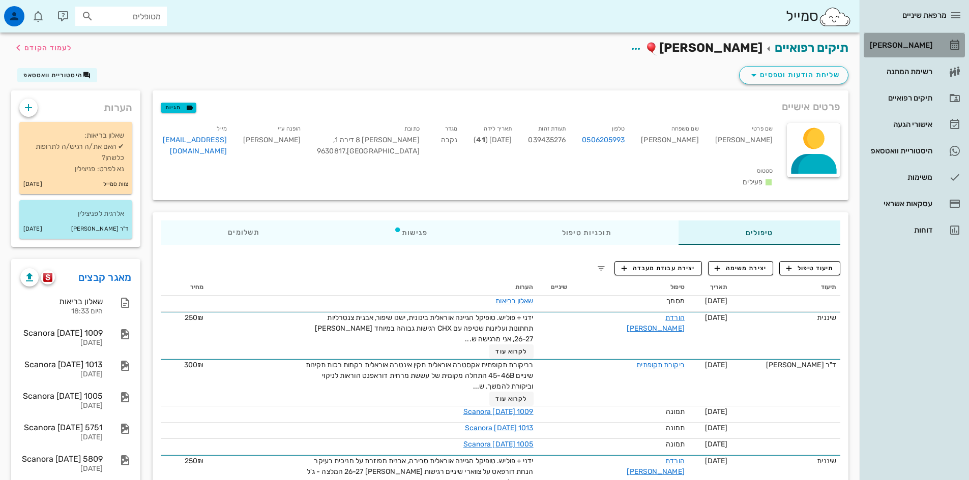
click at [920, 47] on div "[PERSON_NAME]" at bounding box center [899, 45] width 65 height 8
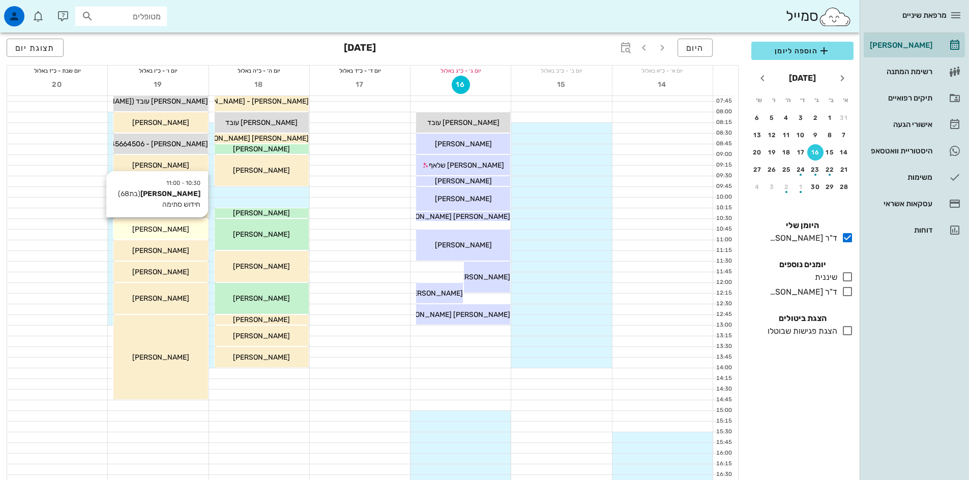
scroll to position [51, 0]
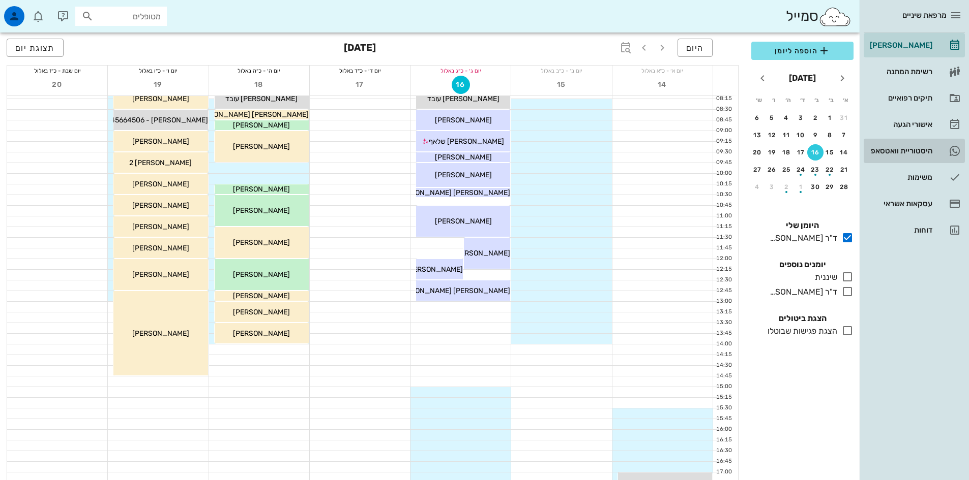
click at [919, 149] on div "היסטוריית וואטסאפ" at bounding box center [899, 151] width 65 height 8
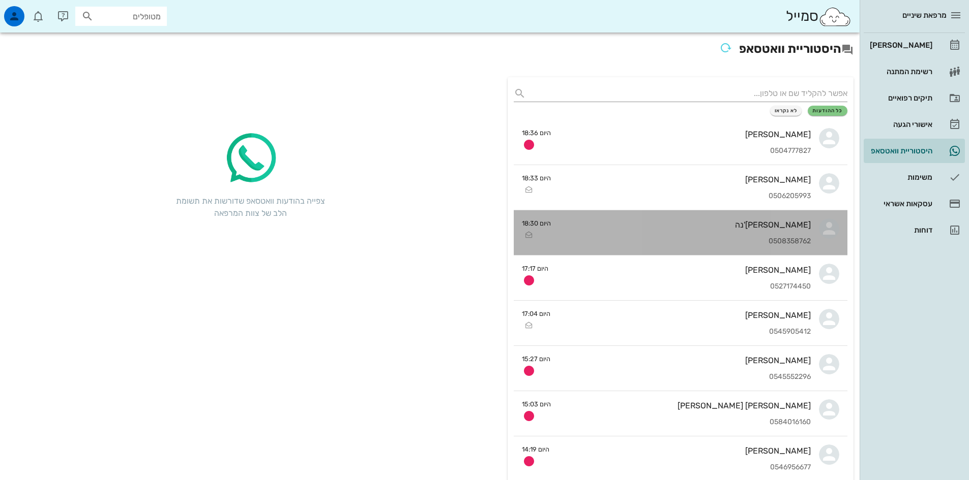
click at [775, 227] on div "[PERSON_NAME]'נה" at bounding box center [685, 225] width 252 height 10
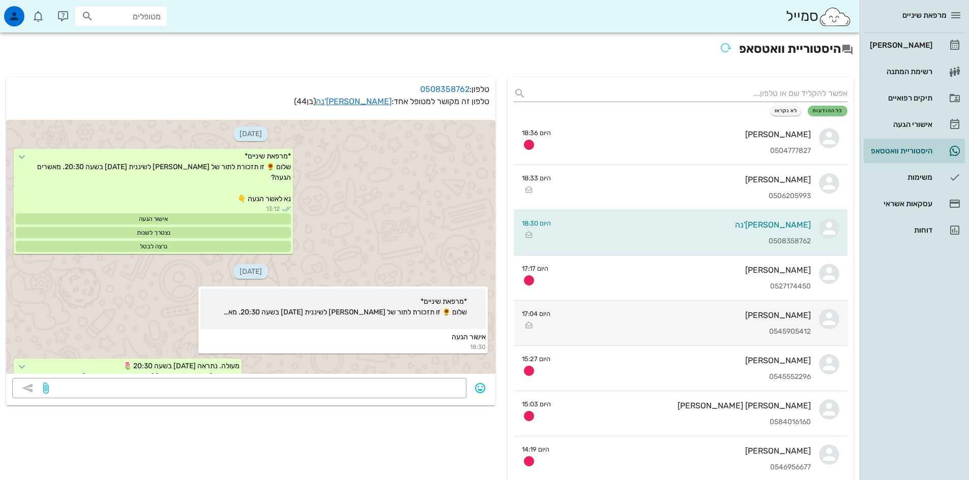
scroll to position [431, 0]
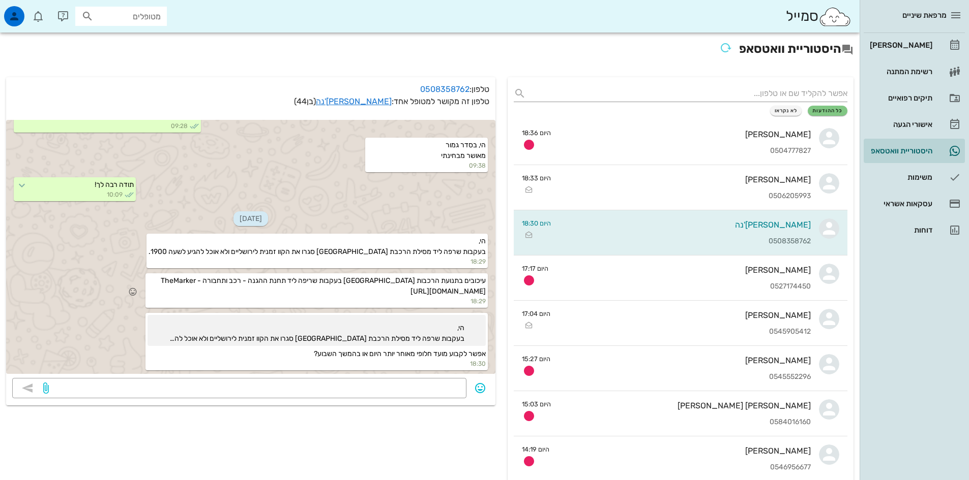
drag, startPoint x: 348, startPoint y: 282, endPoint x: 492, endPoint y: 278, distance: 143.9
click at [492, 278] on div "עיכובים בתנועת הרכבות [GEOGRAPHIC_DATA] בעקבות שריפה ליד תחנת ההגנה - רכב ותחבו…" at bounding box center [250, 292] width 489 height 40
copy span "[URL][DOMAIN_NAME]"
click at [913, 124] on div "אישורי הגעה" at bounding box center [899, 125] width 65 height 8
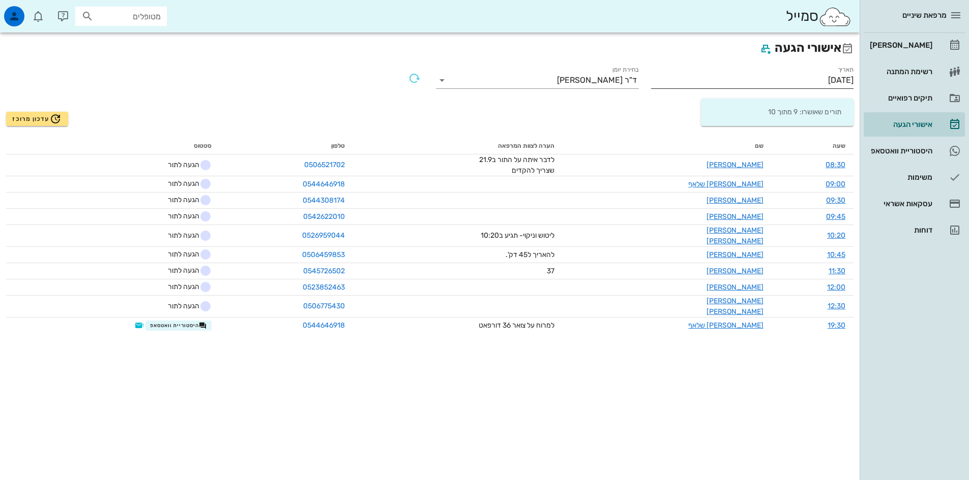
click at [810, 82] on input "[DATE]" at bounding box center [752, 80] width 203 height 16
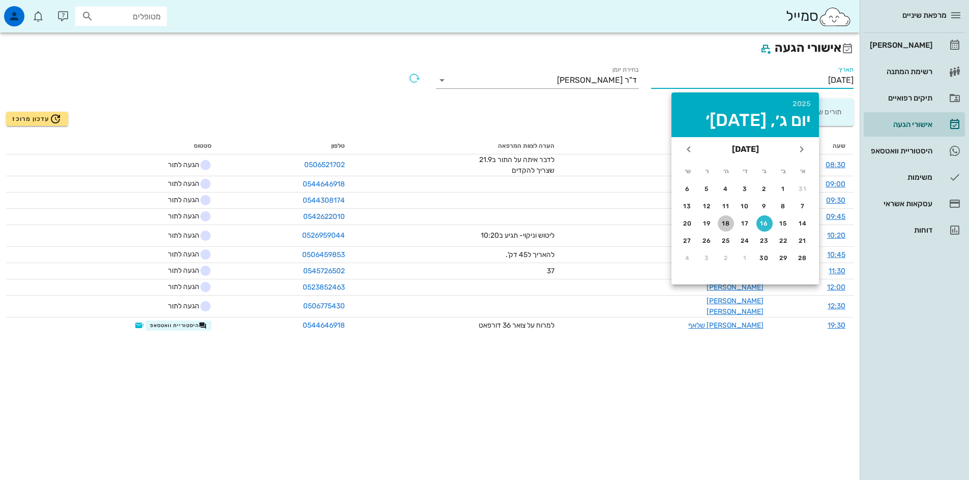
click at [724, 221] on div "18" at bounding box center [725, 223] width 16 height 7
type input "[DATE]"
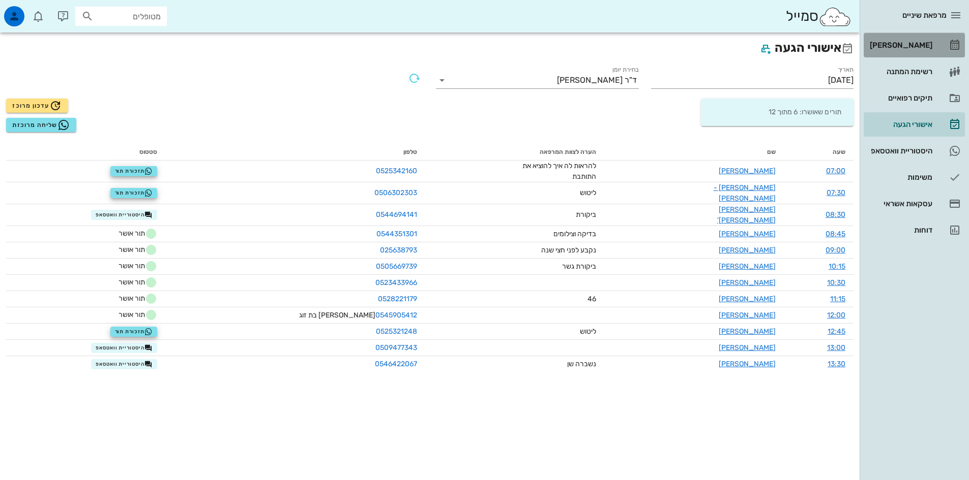
click at [908, 44] on div "[PERSON_NAME]" at bounding box center [899, 45] width 65 height 8
